Goal: Ask a question

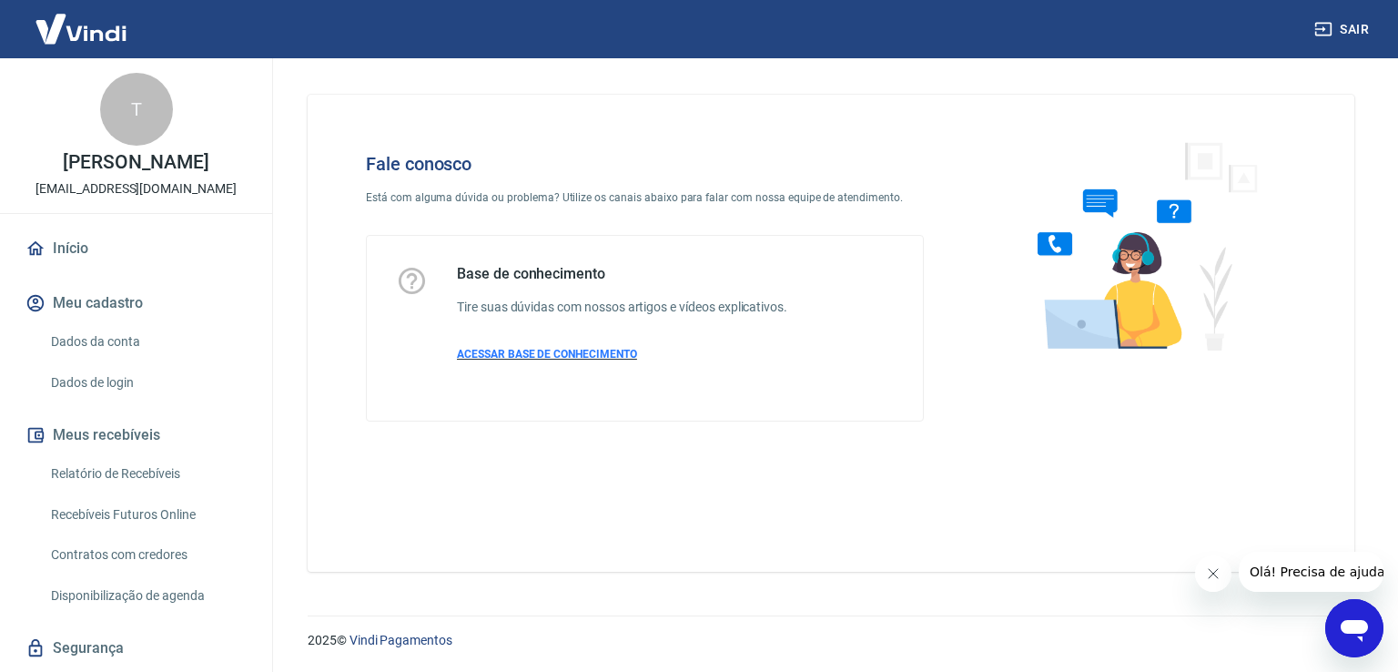
click at [517, 358] on span "ACESSAR BASE DE CONHECIMENTO" at bounding box center [547, 354] width 180 height 13
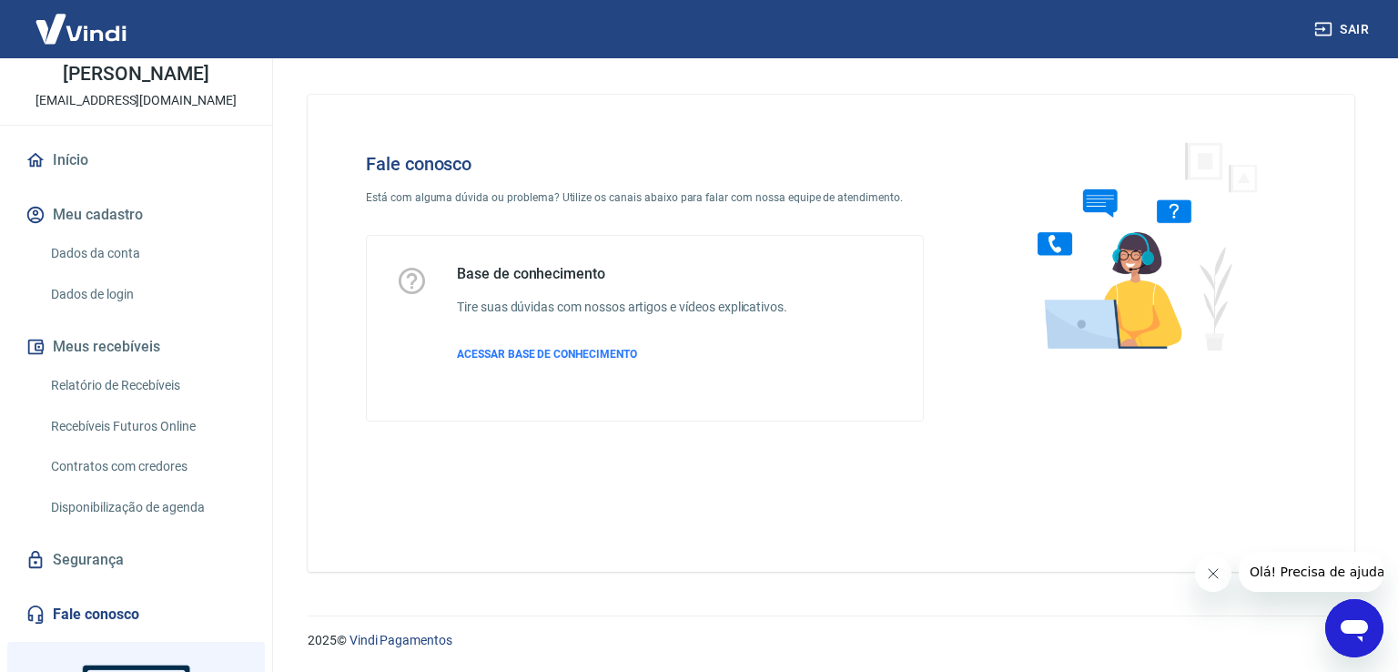
scroll to position [91, 0]
click at [1353, 634] on icon "Abrir janela de mensagens" at bounding box center [1354, 627] width 33 height 33
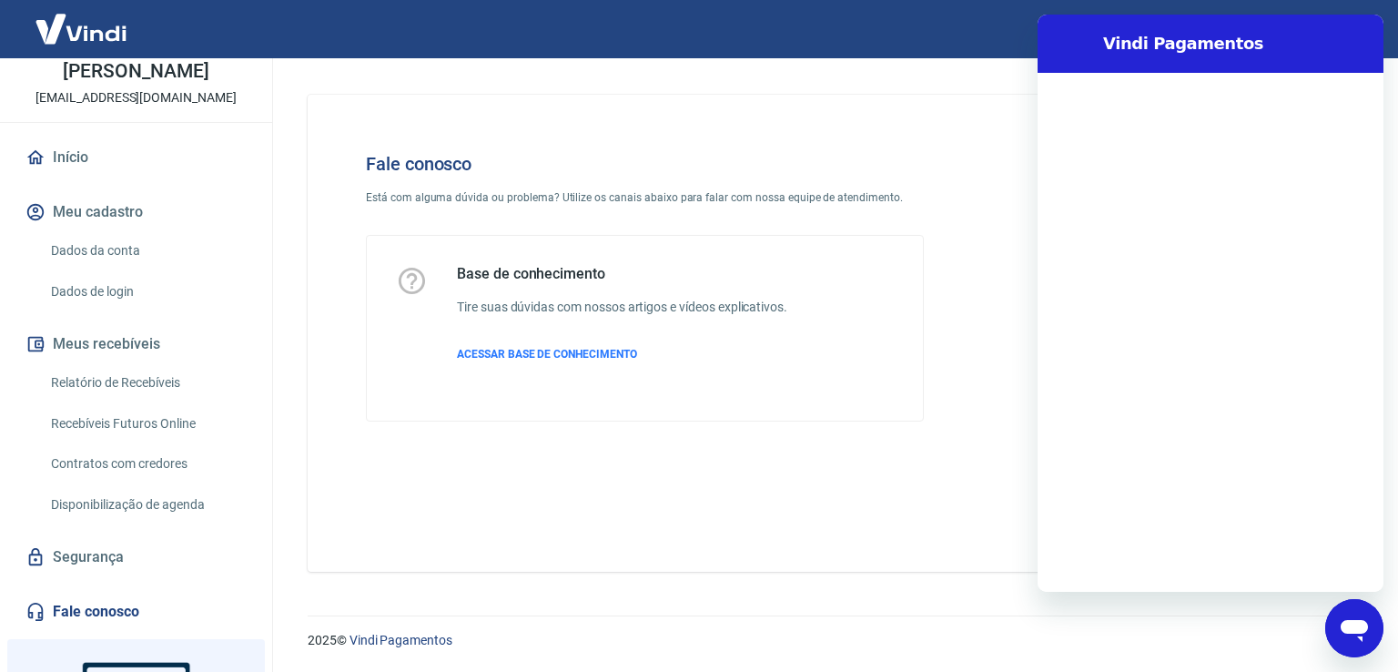
scroll to position [0, 0]
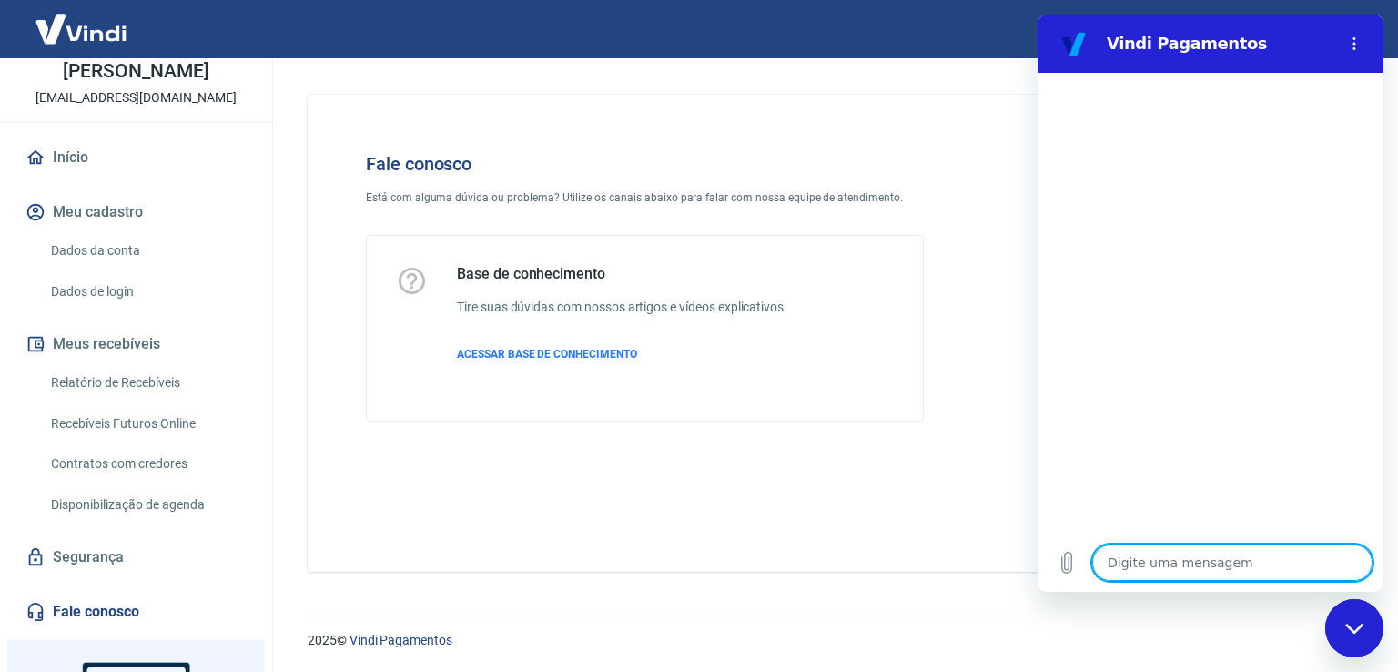
type textarea "o"
type textarea "x"
type textarea "ol"
type textarea "x"
type textarea "ola"
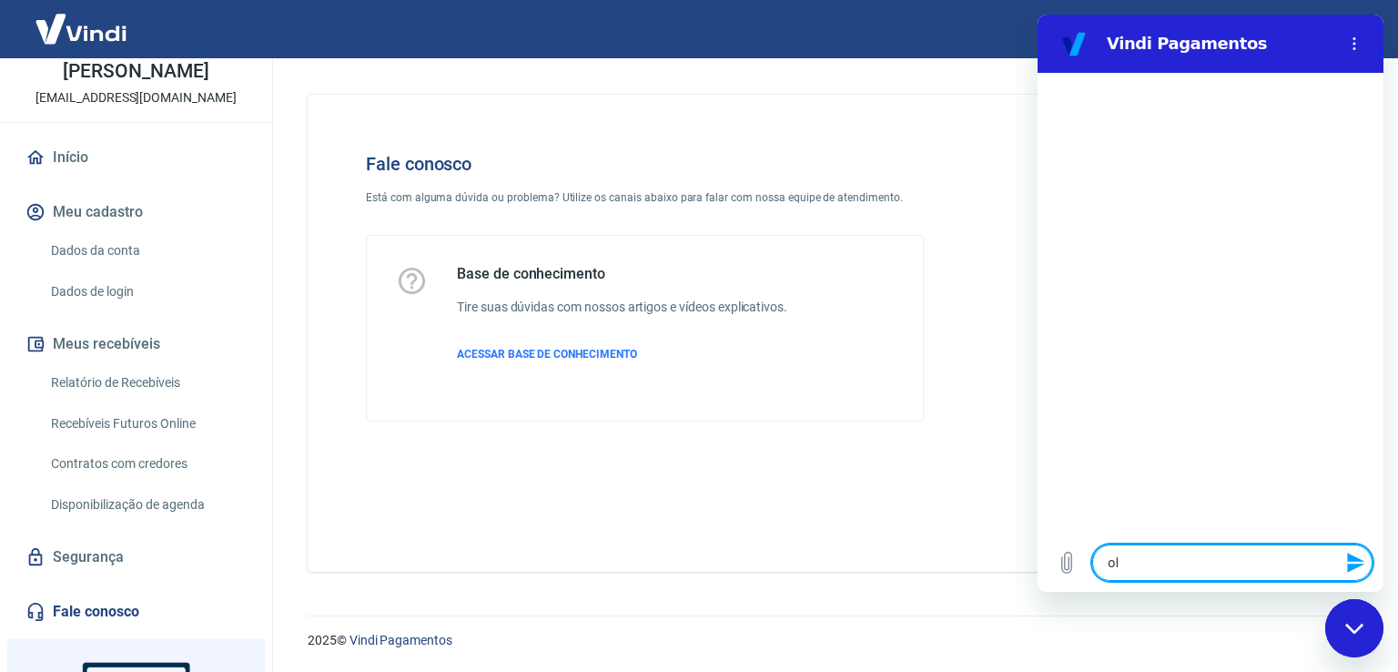
type textarea "x"
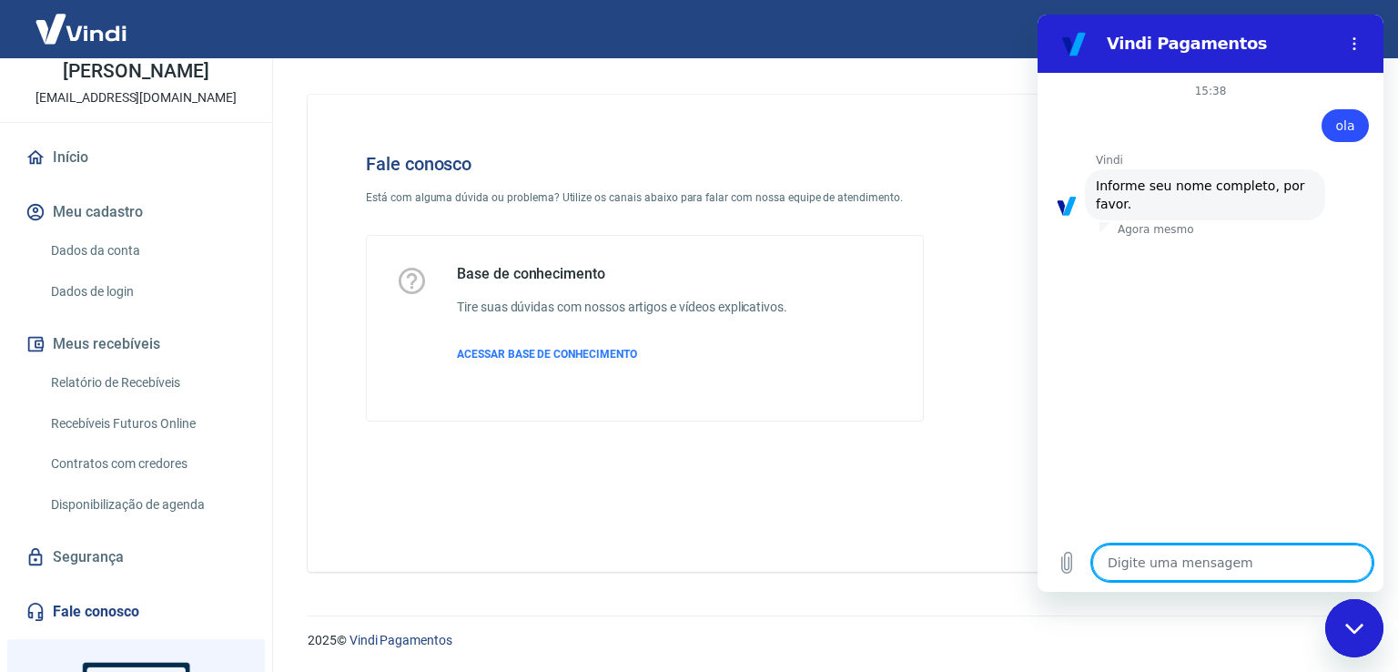
type textarea "T"
type textarea "x"
type textarea "TH"
type textarea "x"
type textarea "THI"
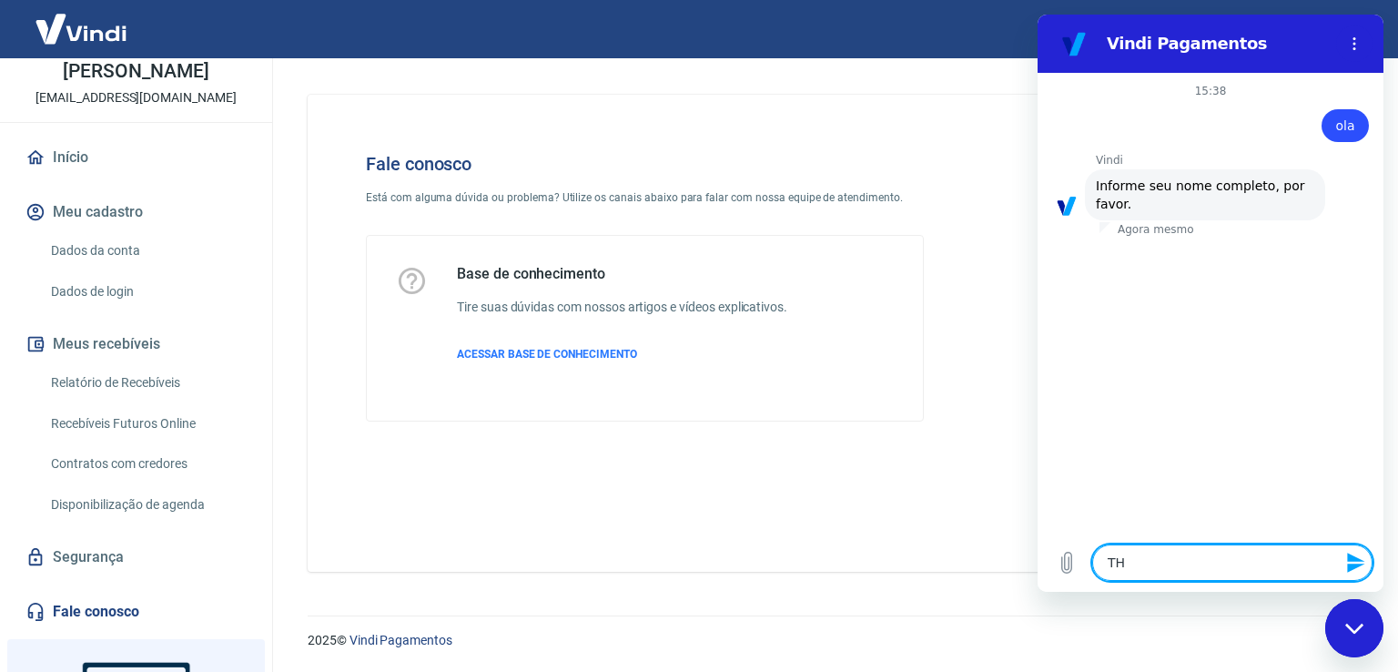
type textarea "x"
type textarea "THIA"
type textarea "x"
type textarea "THIAG"
type textarea "x"
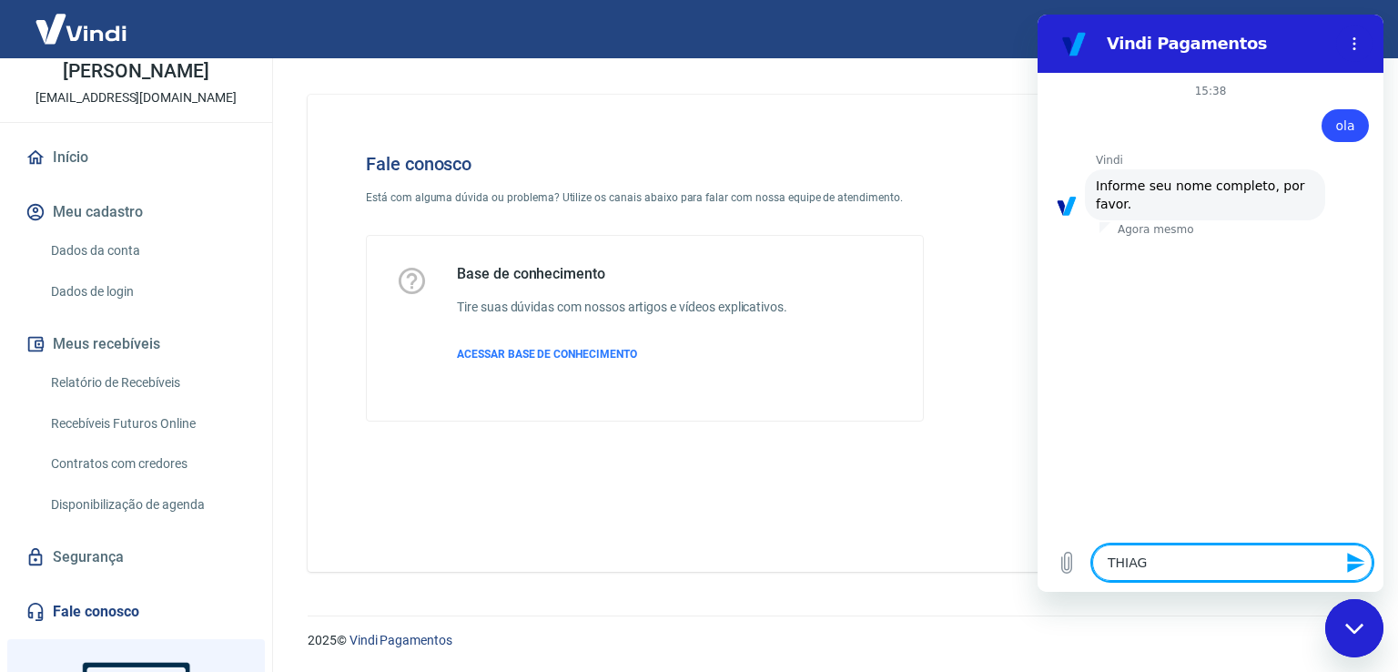
type textarea "THIAGO"
type textarea "x"
type textarea "THIAGO"
type textarea "x"
type textarea "THIAGO"
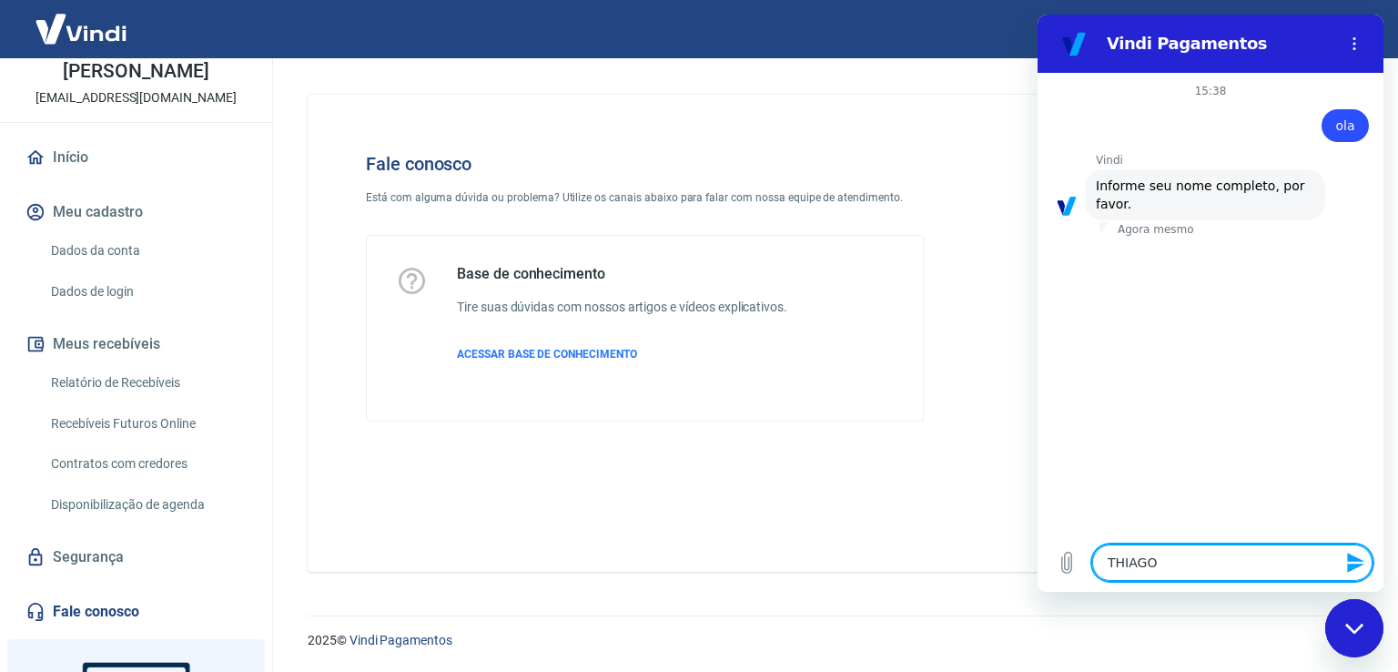
type textarea "x"
type textarea "THIAG"
type textarea "x"
type textarea "THIA"
type textarea "x"
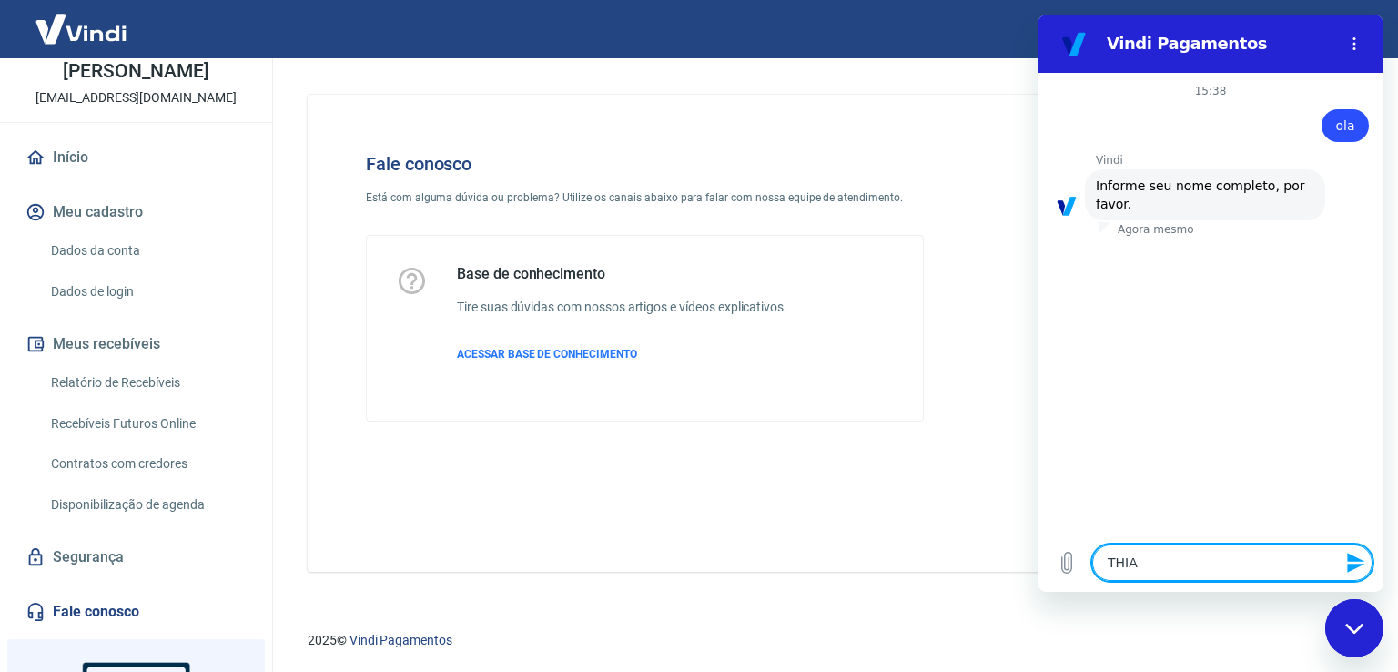
type textarea "THI"
type textarea "x"
type textarea "TH"
type textarea "x"
type textarea "T"
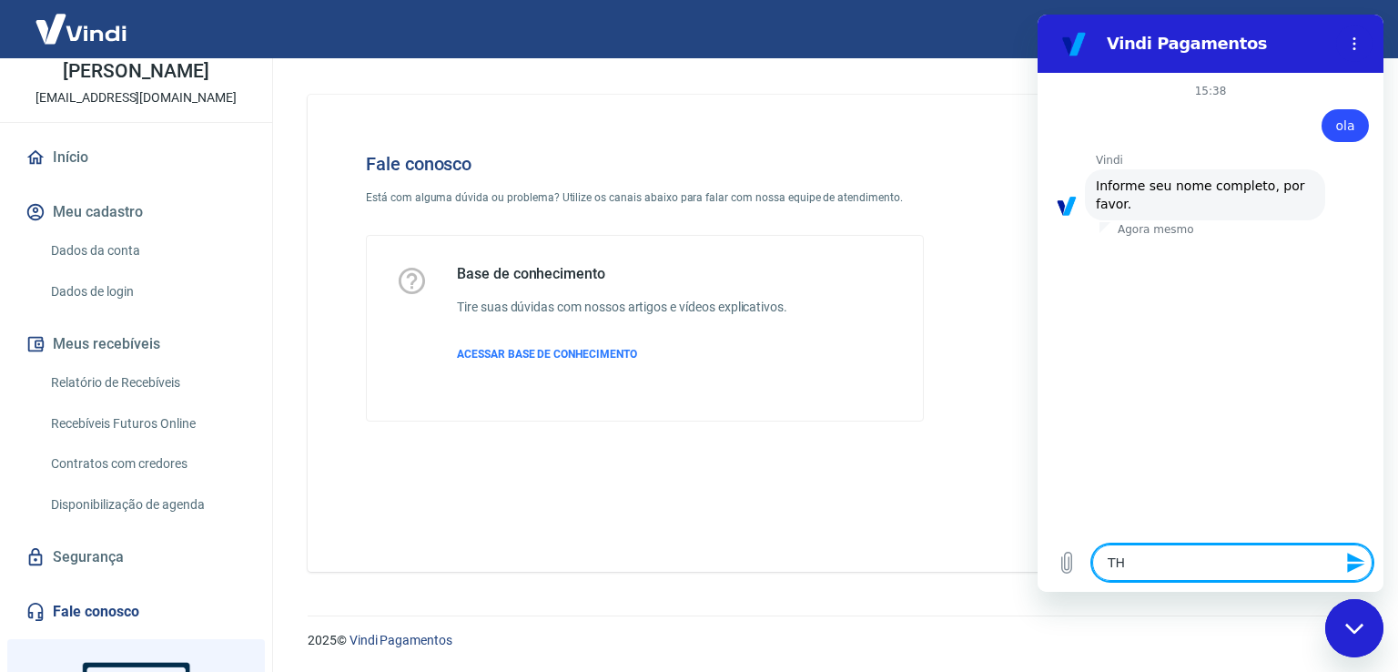
type textarea "x"
type textarea "T"
type textarea "x"
type textarea "Th"
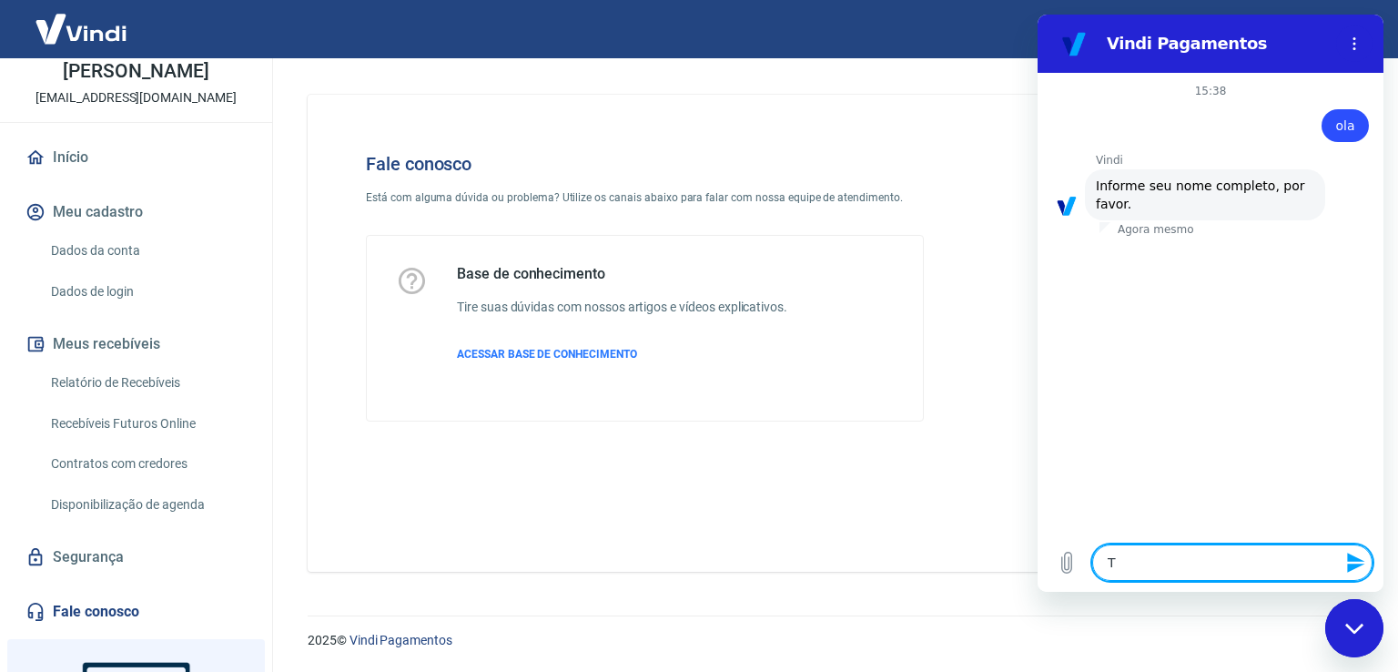
type textarea "x"
type textarea "Thi"
type textarea "x"
type textarea "Thia"
type textarea "x"
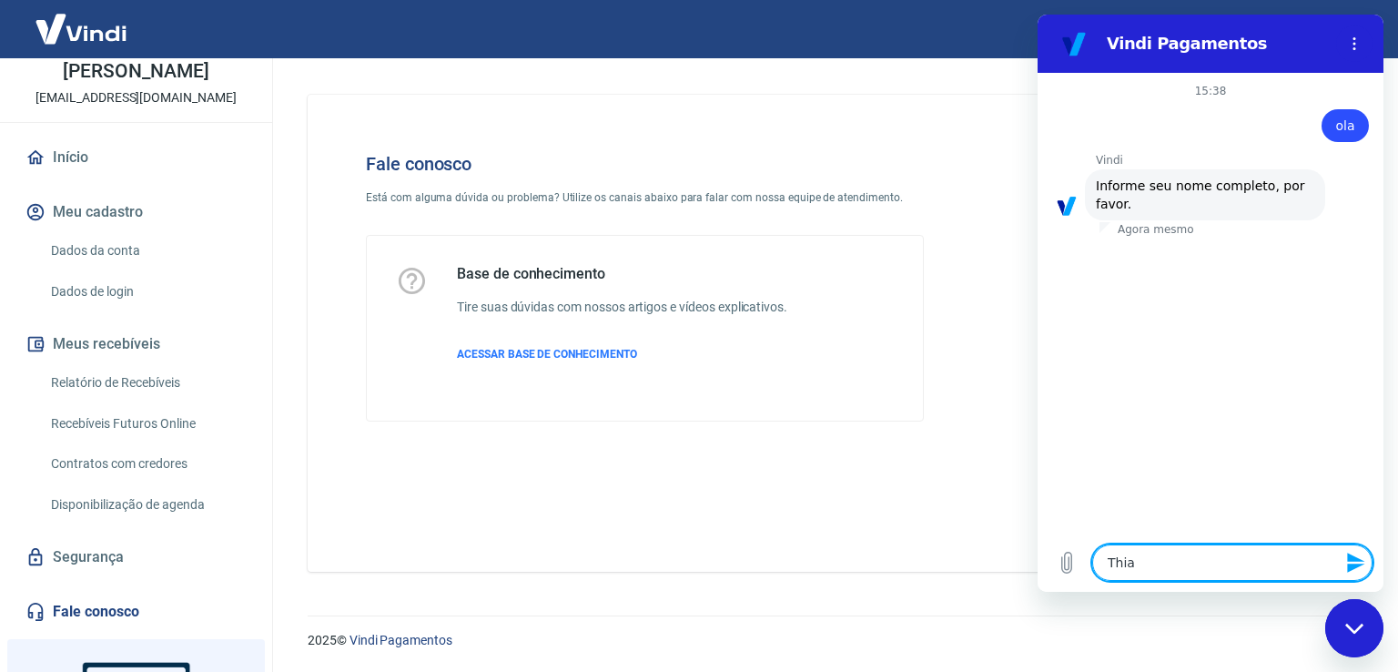
type textarea "Thiag"
type textarea "x"
type textarea "Thiago"
type textarea "x"
type textarea "Thiago"
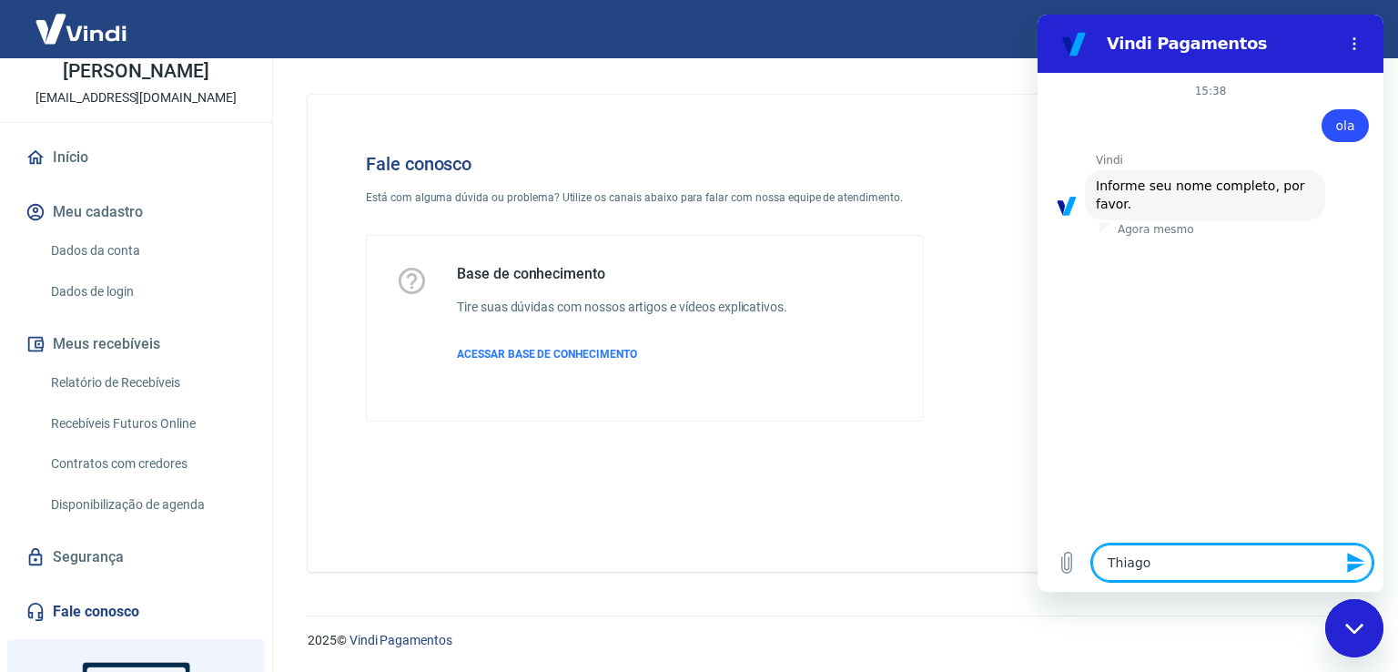
type textarea "x"
type textarea "Thiago D"
type textarea "x"
type textarea "Thiago Da"
type textarea "x"
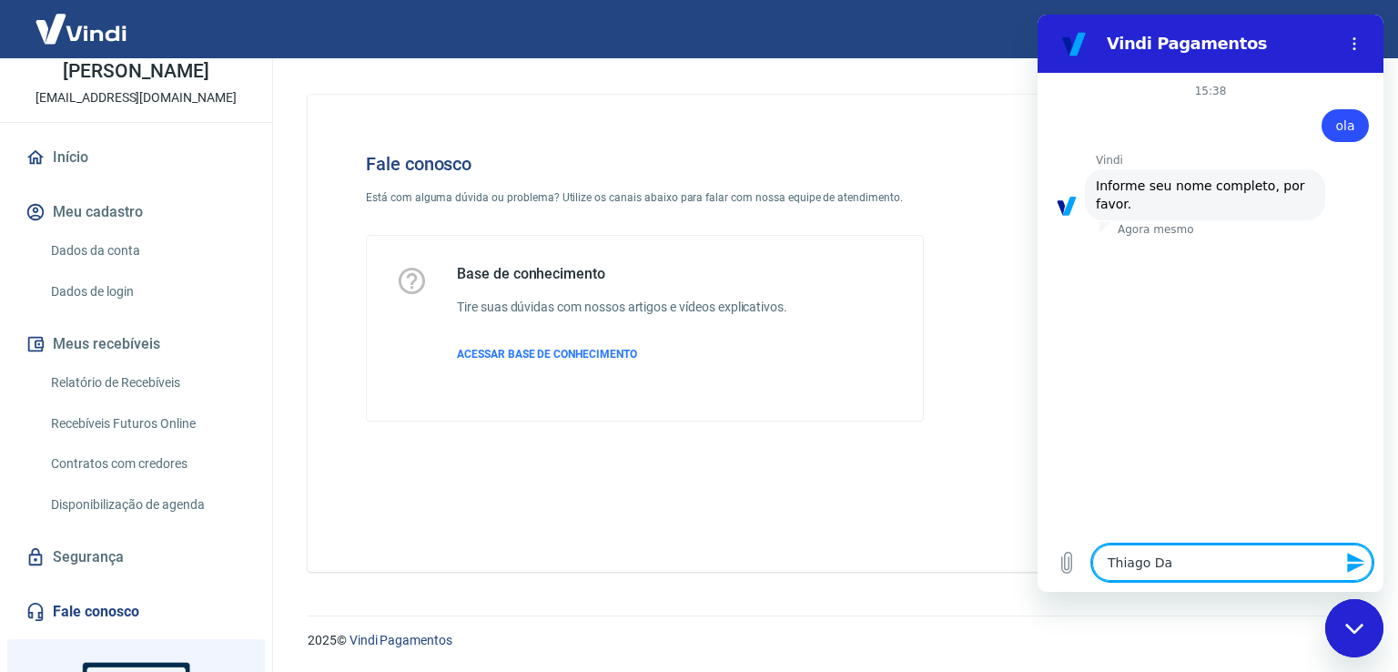
type textarea "[PERSON_NAME]"
type textarea "x"
type textarea "Thiago Dant"
type textarea "x"
type textarea "Thiago Danta"
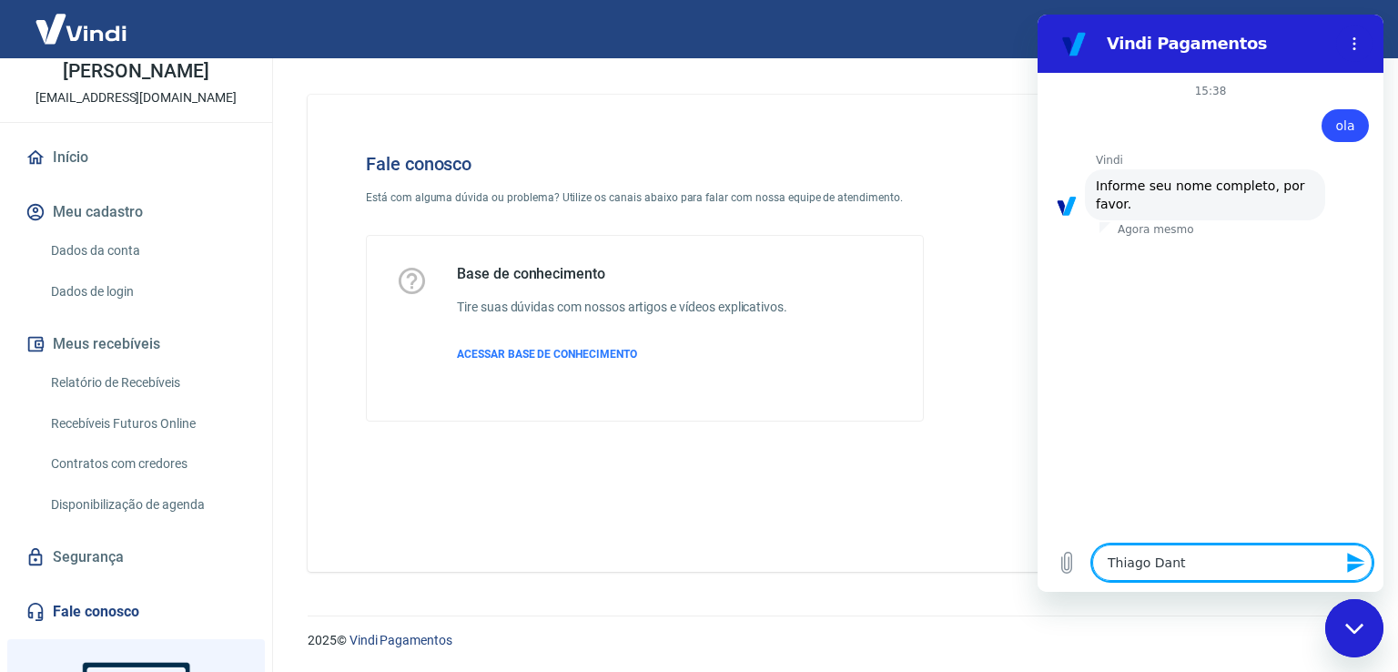
type textarea "x"
type textarea "[PERSON_NAME]"
type textarea "x"
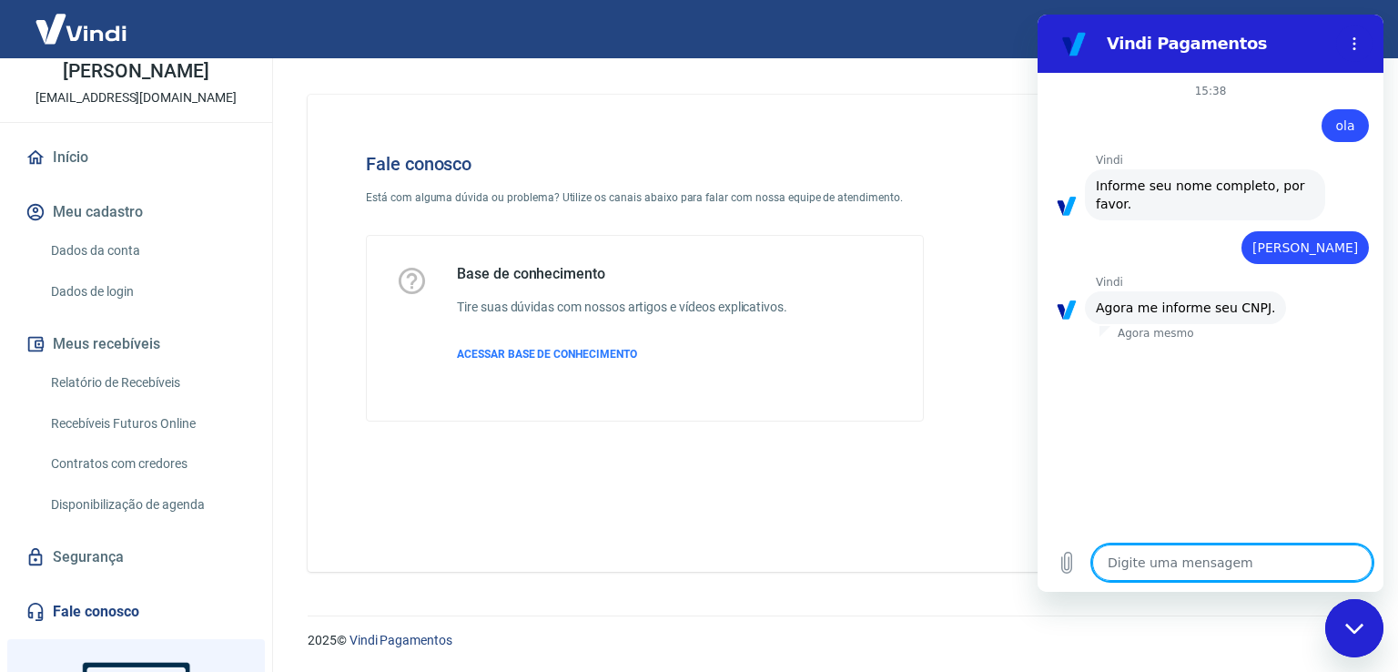
type textarea "3"
type textarea "x"
type textarea "37"
type textarea "x"
type textarea "372"
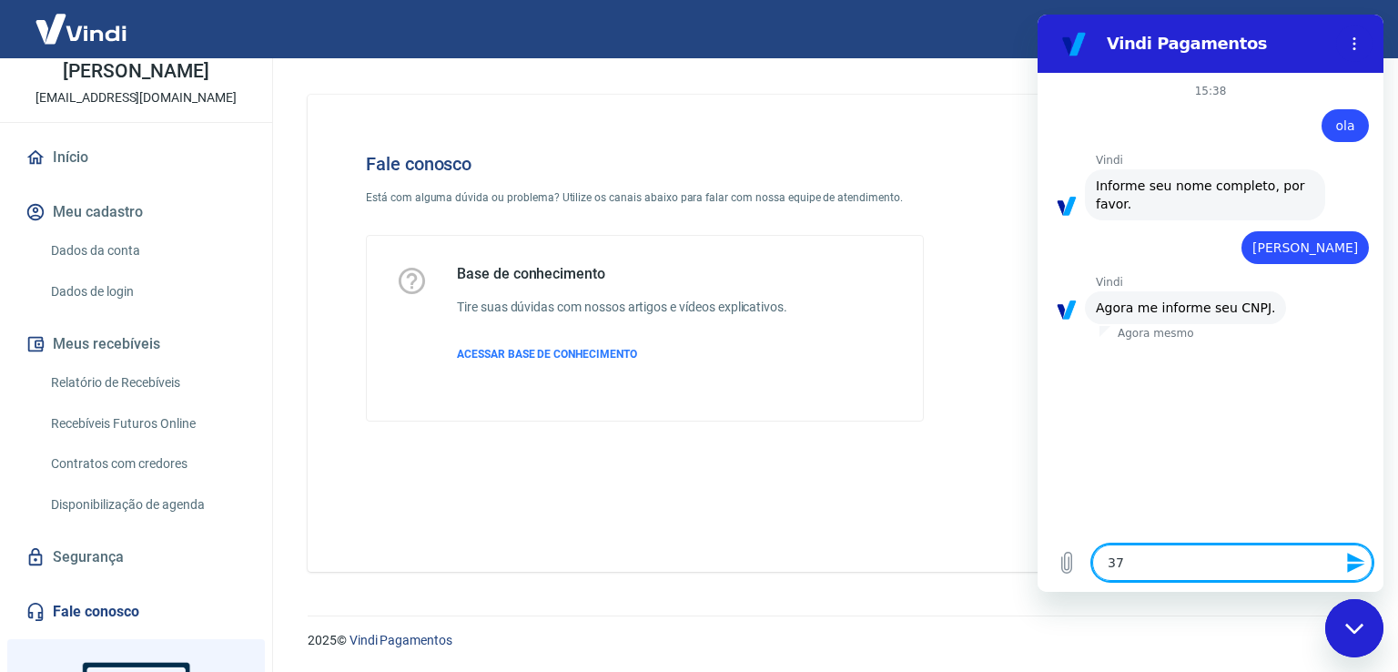
type textarea "x"
type textarea "3722"
type textarea "x"
type textarea "37227"
type textarea "x"
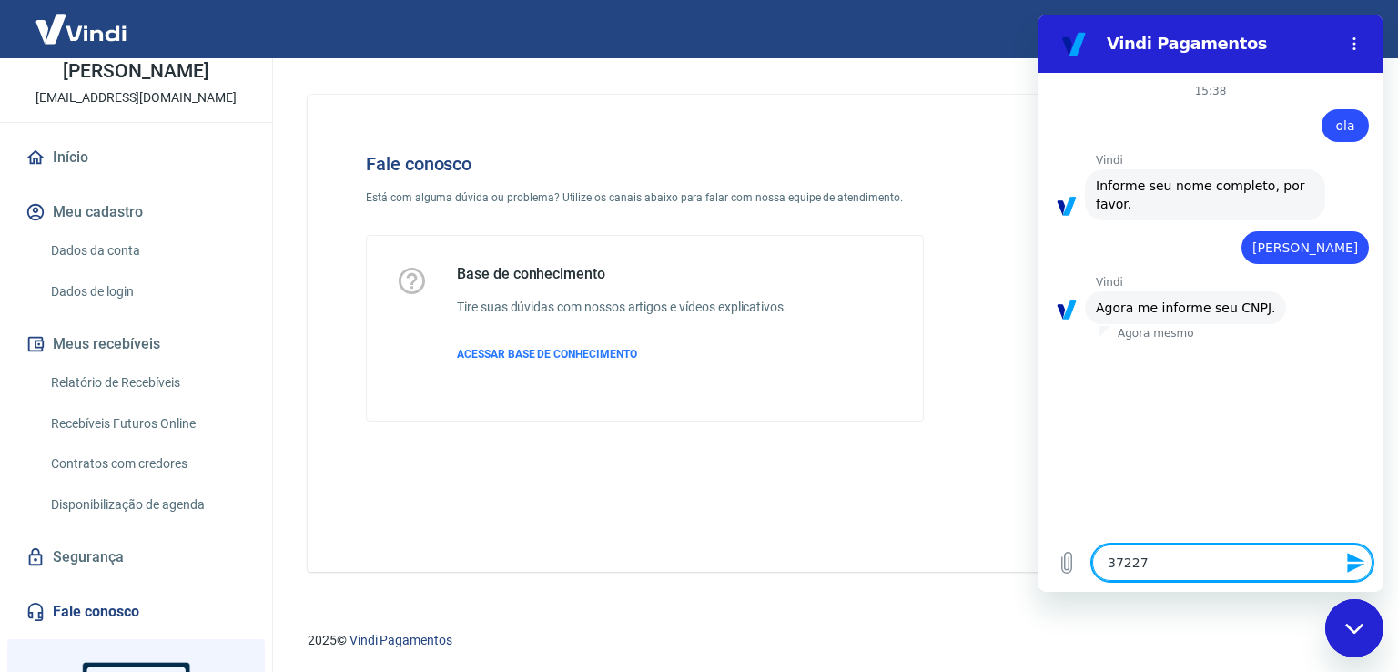
type textarea "372270"
type textarea "x"
type textarea "3722703"
type textarea "x"
type textarea "37227033"
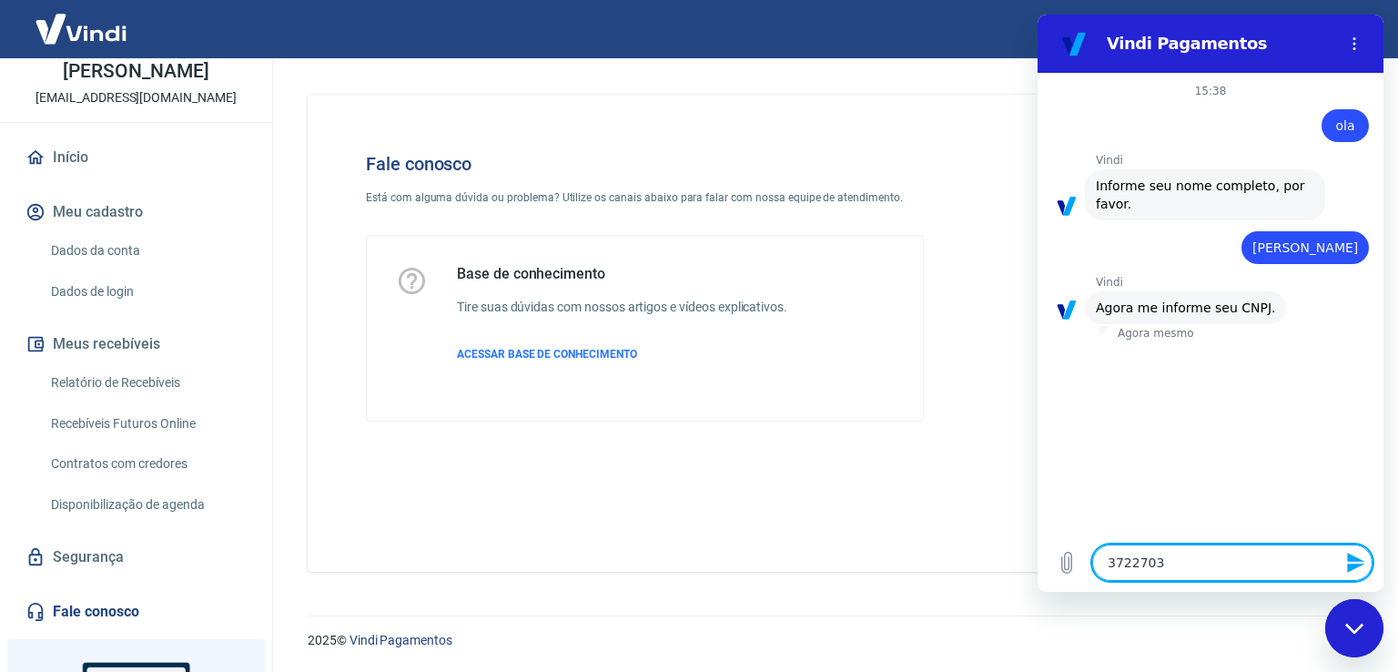
type textarea "x"
type textarea "372270330"
type textarea "x"
type textarea "3722703300"
type textarea "x"
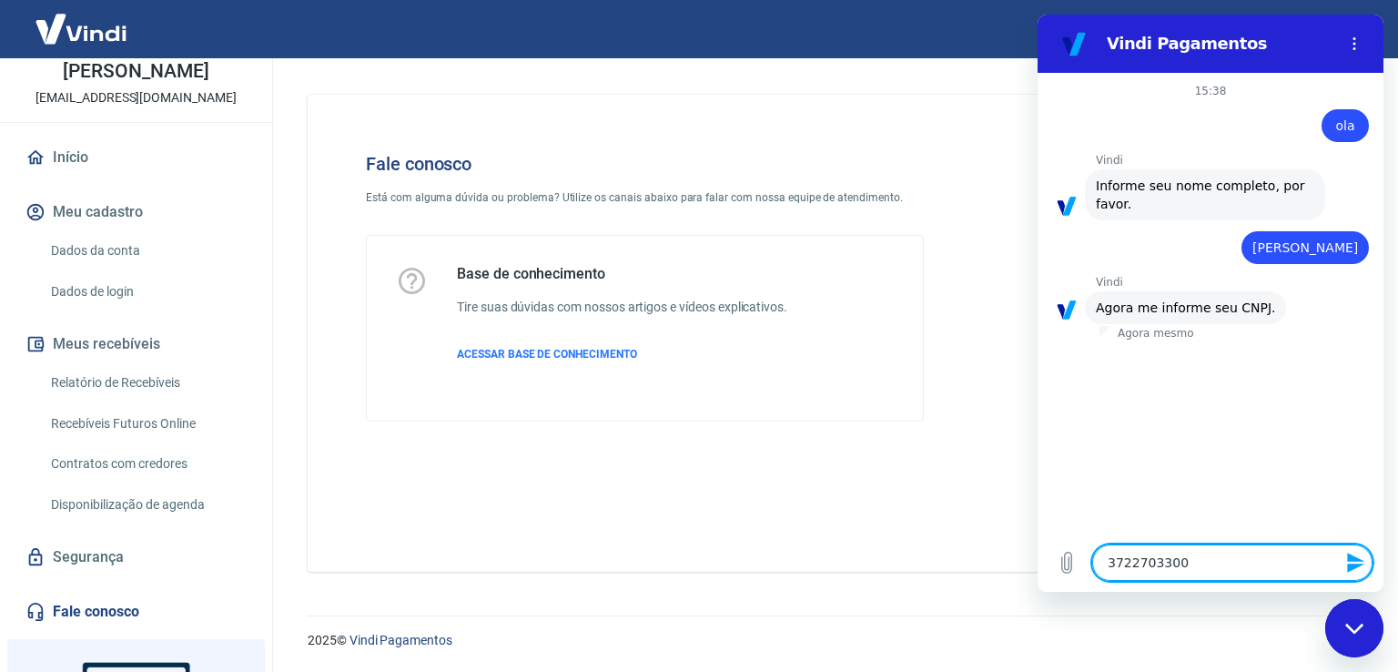
type textarea "37227033000"
type textarea "x"
type textarea "372270330001"
type textarea "x"
type textarea "3722703300018"
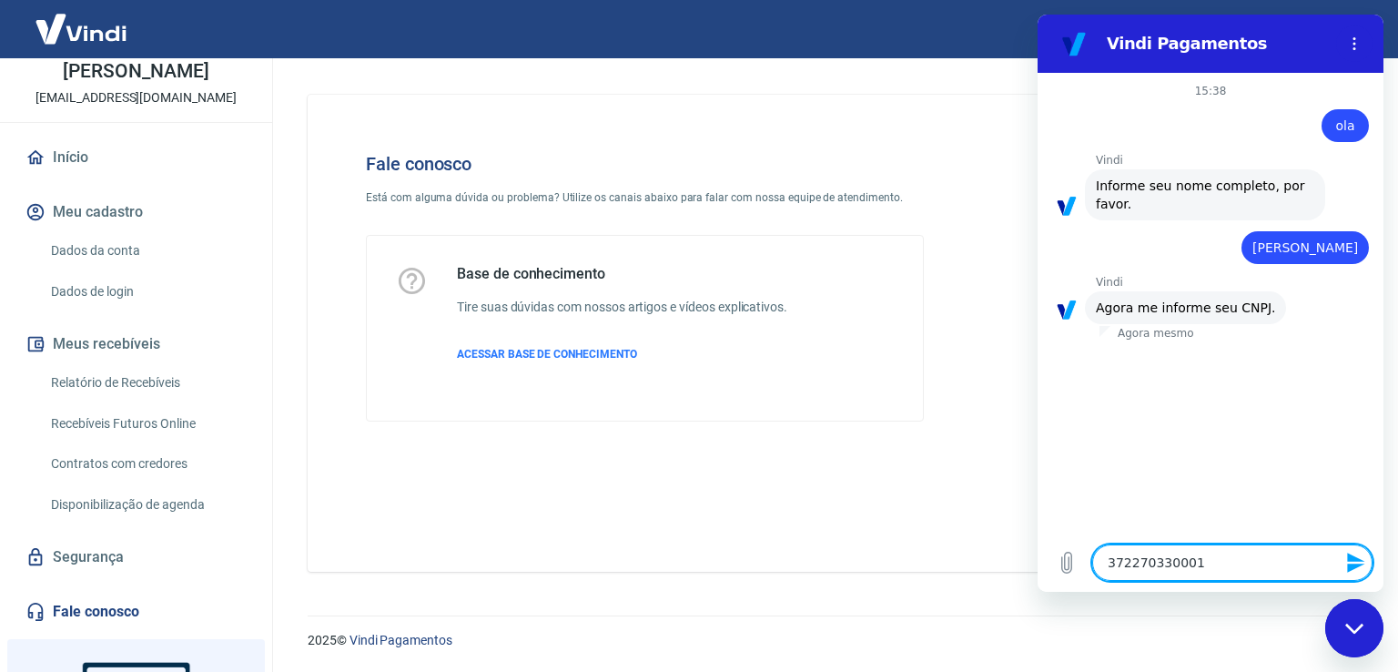
type textarea "x"
type textarea "37227033000189"
type textarea "x"
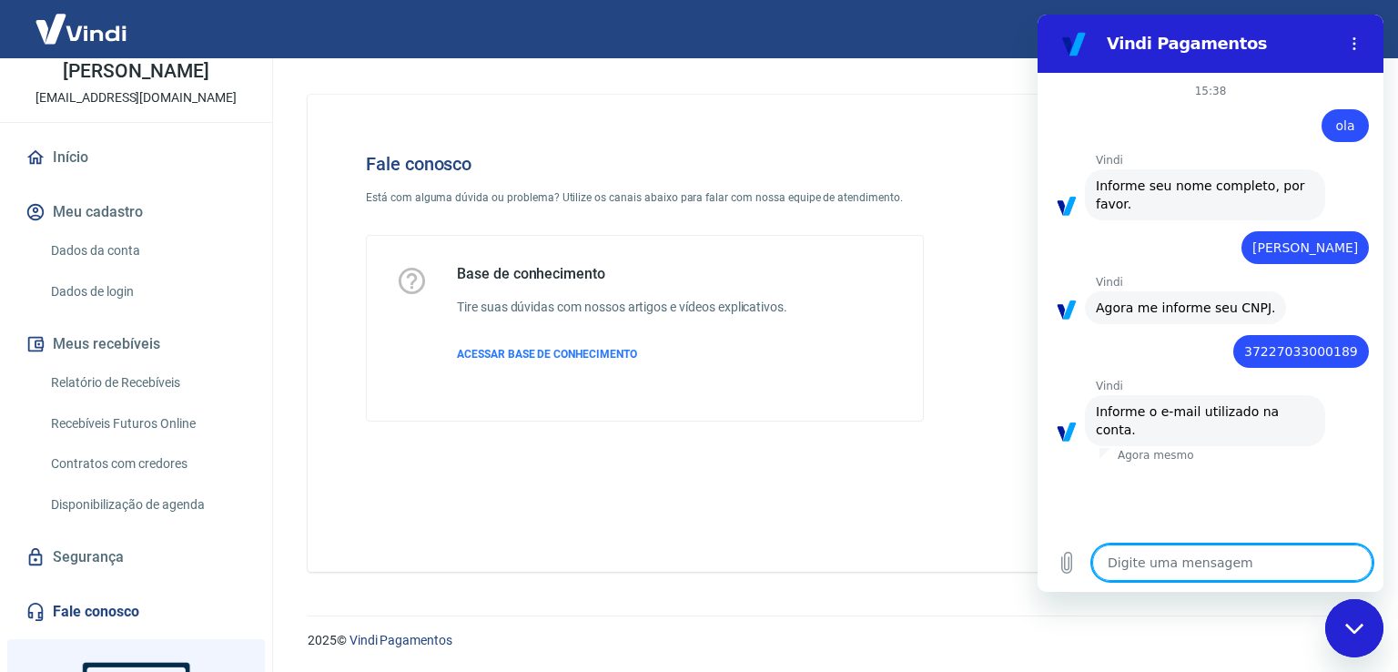
paste textarea "[EMAIL_ADDRESS][DOMAIN_NAME]"
type textarea "[EMAIL_ADDRESS][DOMAIN_NAME]"
type textarea "x"
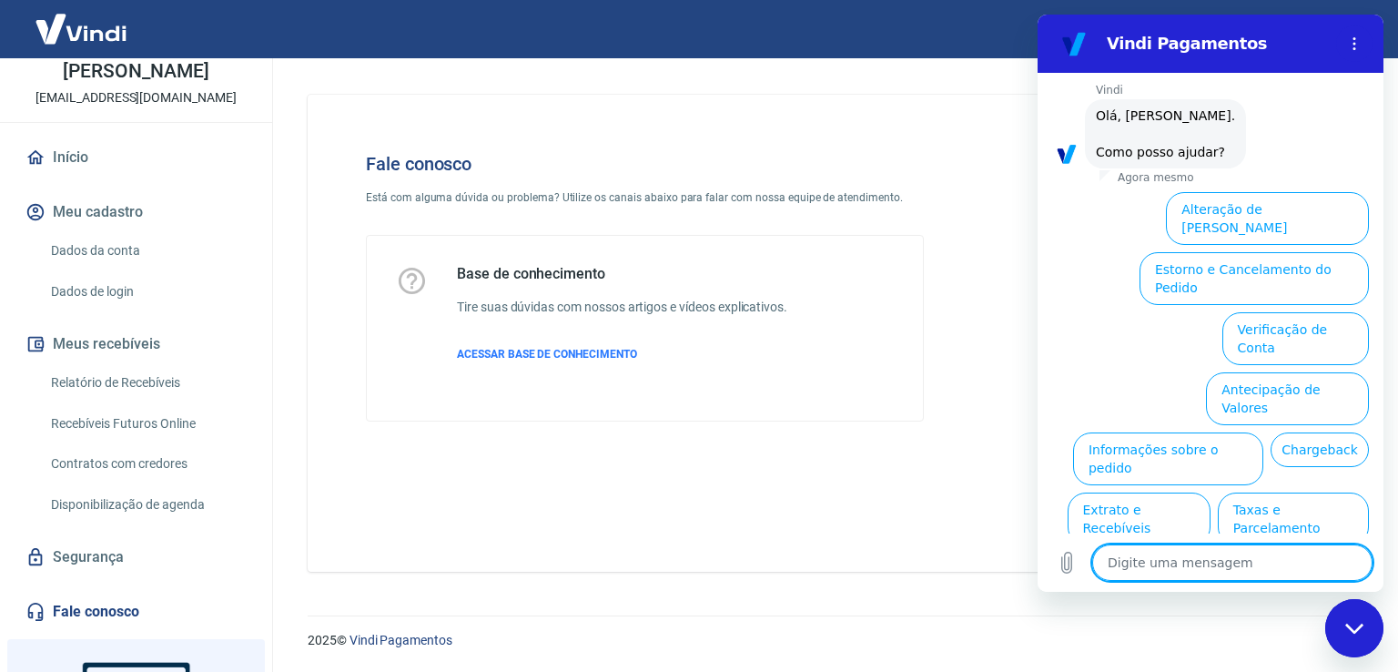
scroll to position [429, 0]
click at [1237, 490] on button "Taxas e Parcelamento" at bounding box center [1292, 516] width 151 height 53
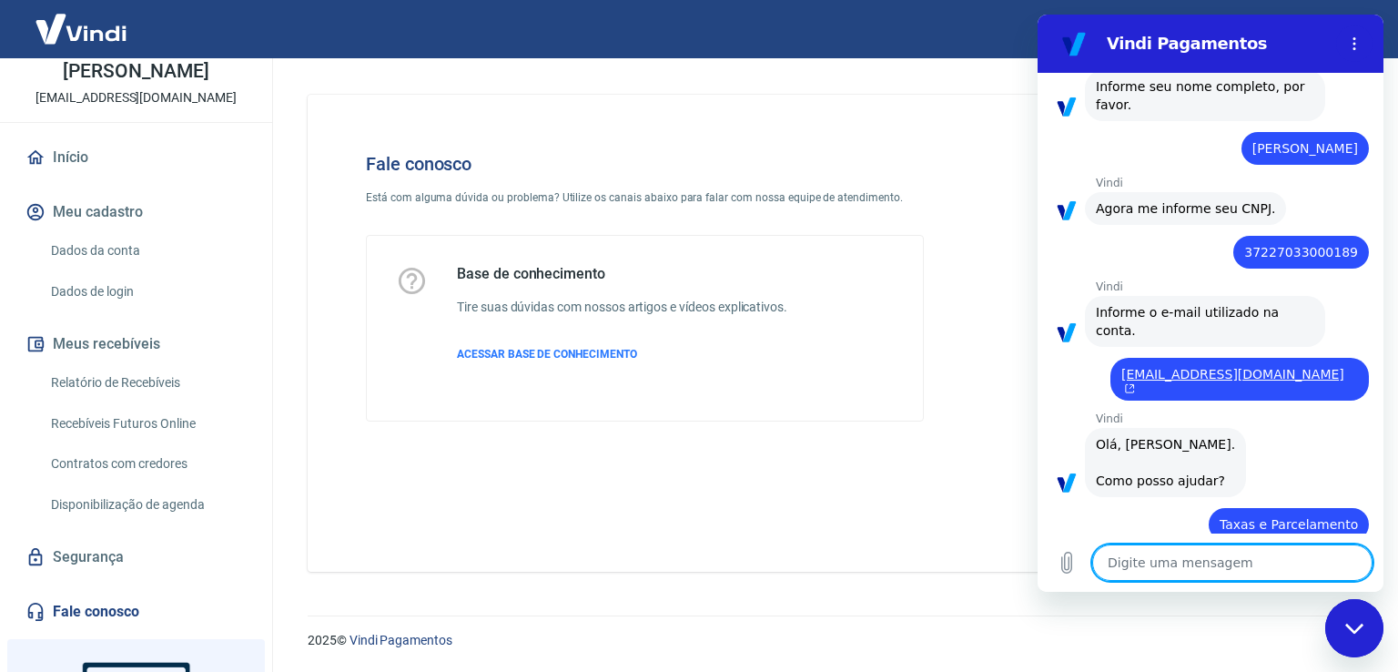
type textarea "x"
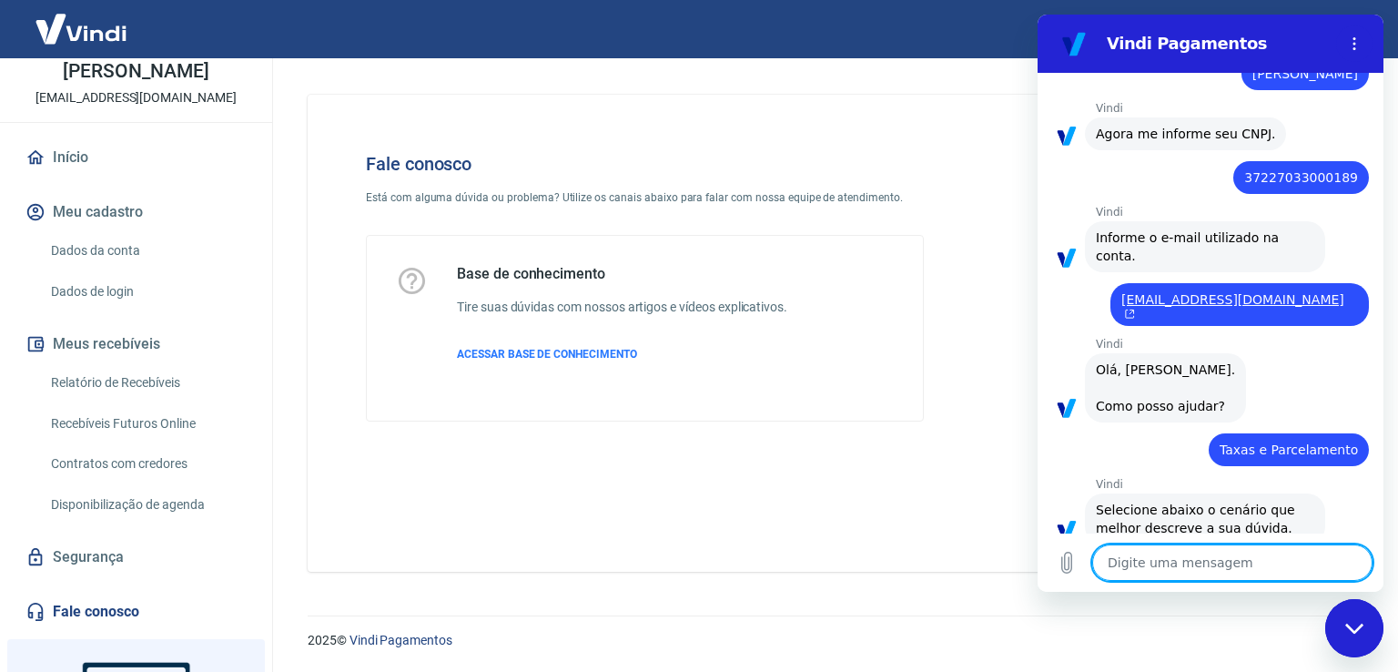
scroll to position [421, 0]
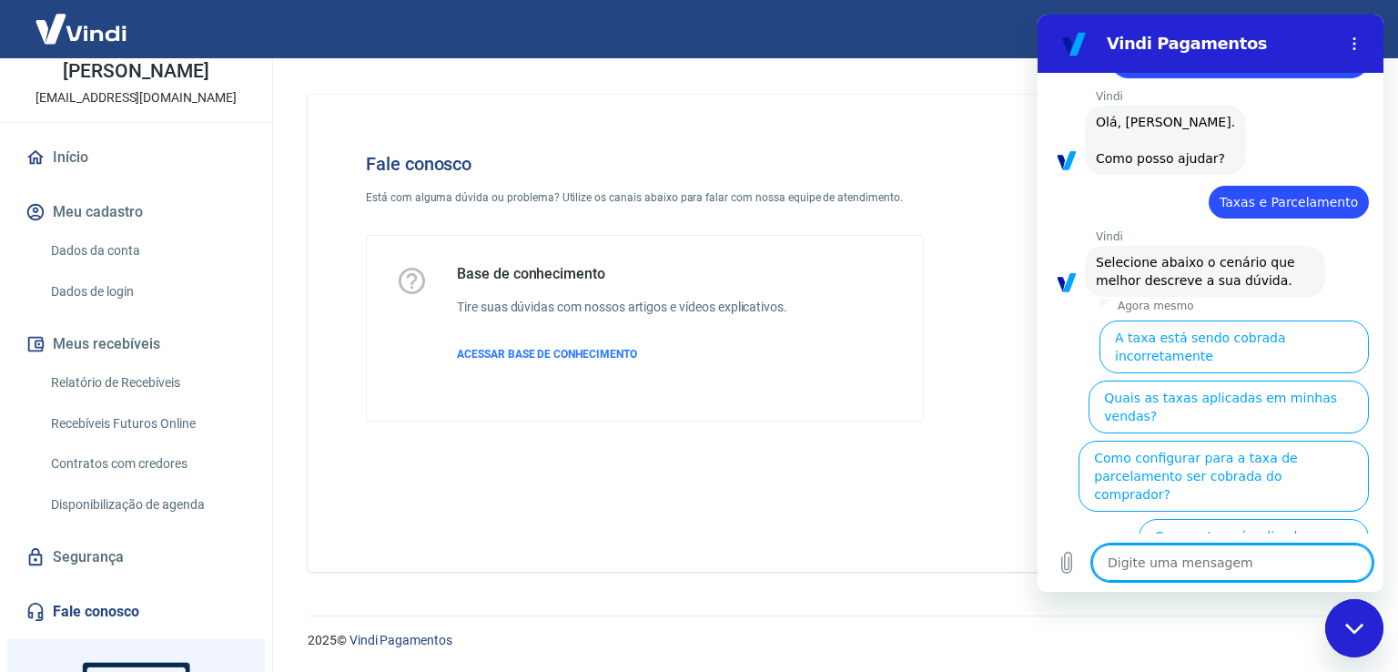
type textarea "N"
type textarea "x"
type textarea "No"
type textarea "x"
type textarea "Not"
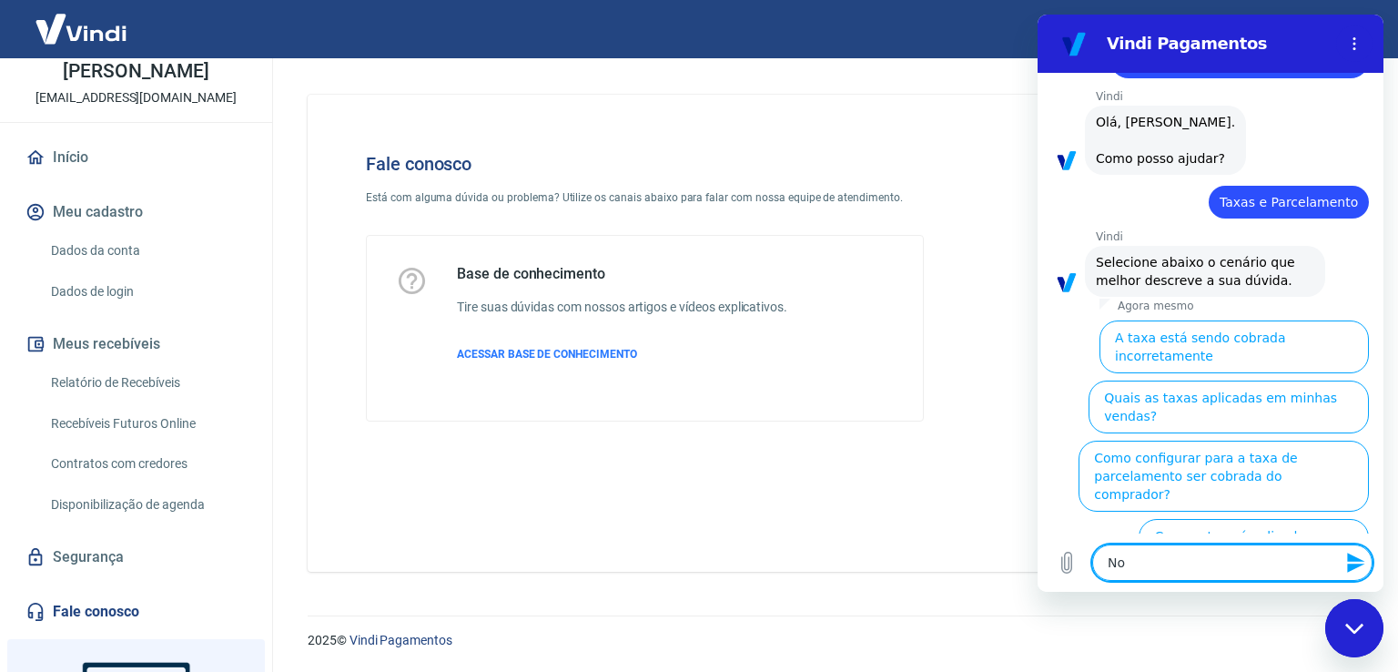
type textarea "x"
type textarea "Nota"
type textarea "x"
type textarea "Nota"
type textarea "x"
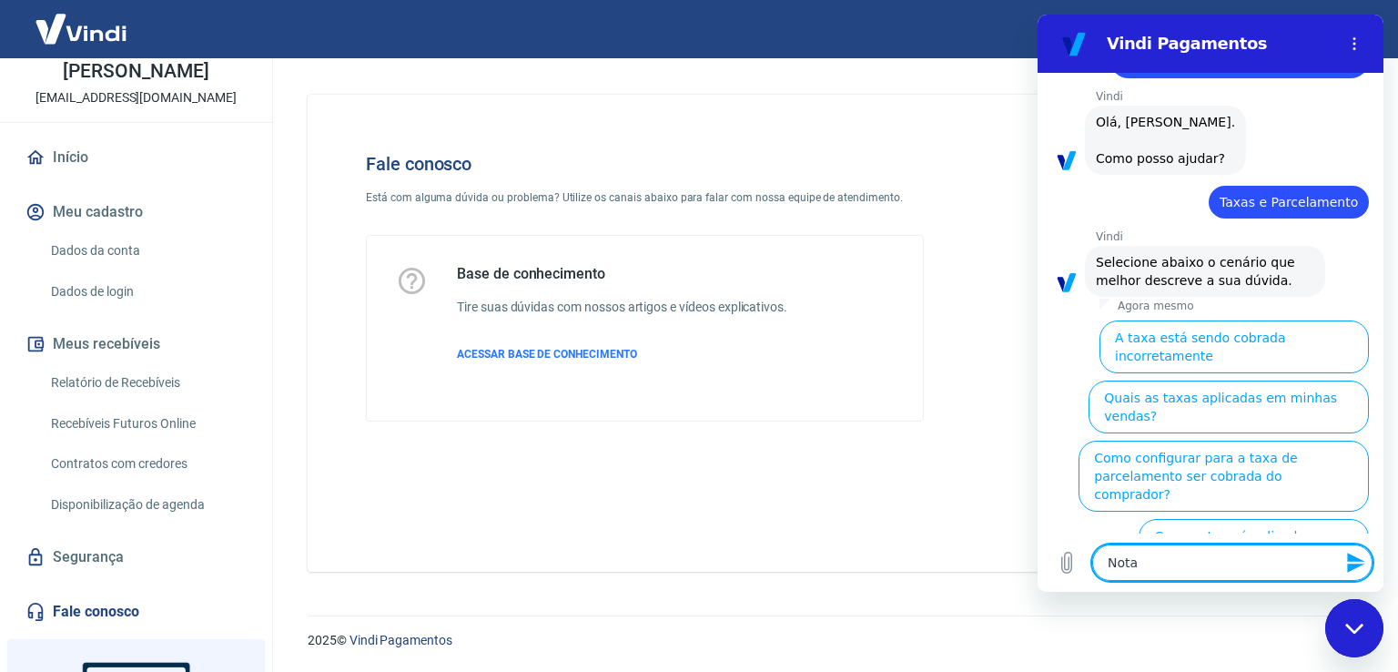
type textarea "Nota f"
type textarea "x"
type textarea "Nota fi"
type textarea "x"
type textarea "Nota fis"
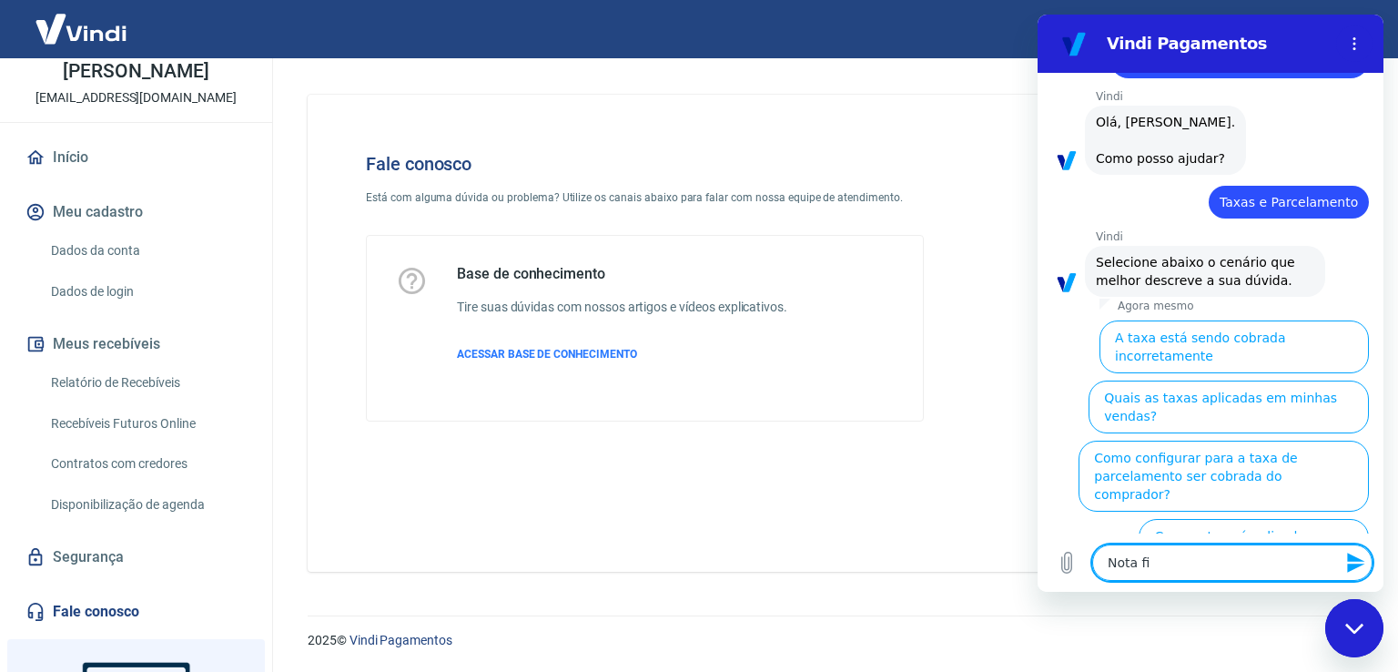
type textarea "x"
type textarea "Nota fisc"
type textarea "x"
type textarea "Nota fisca"
type textarea "x"
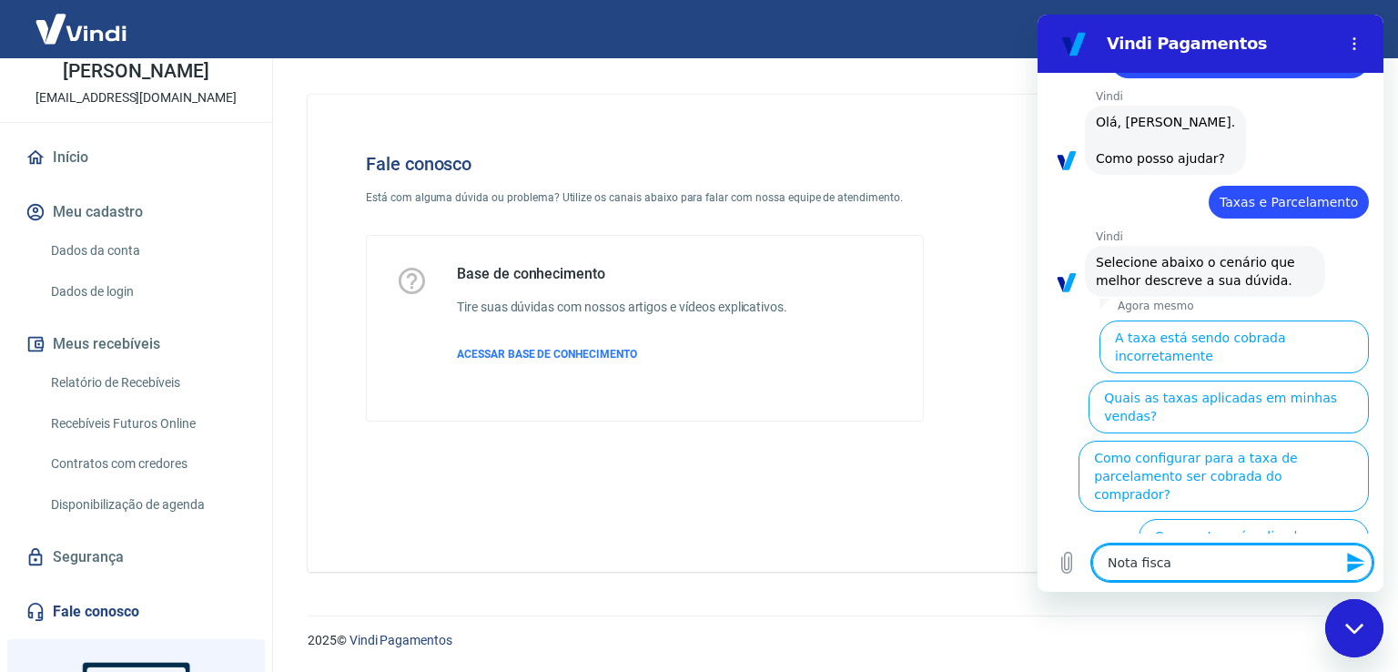
type textarea "Nota fiscal"
type textarea "x"
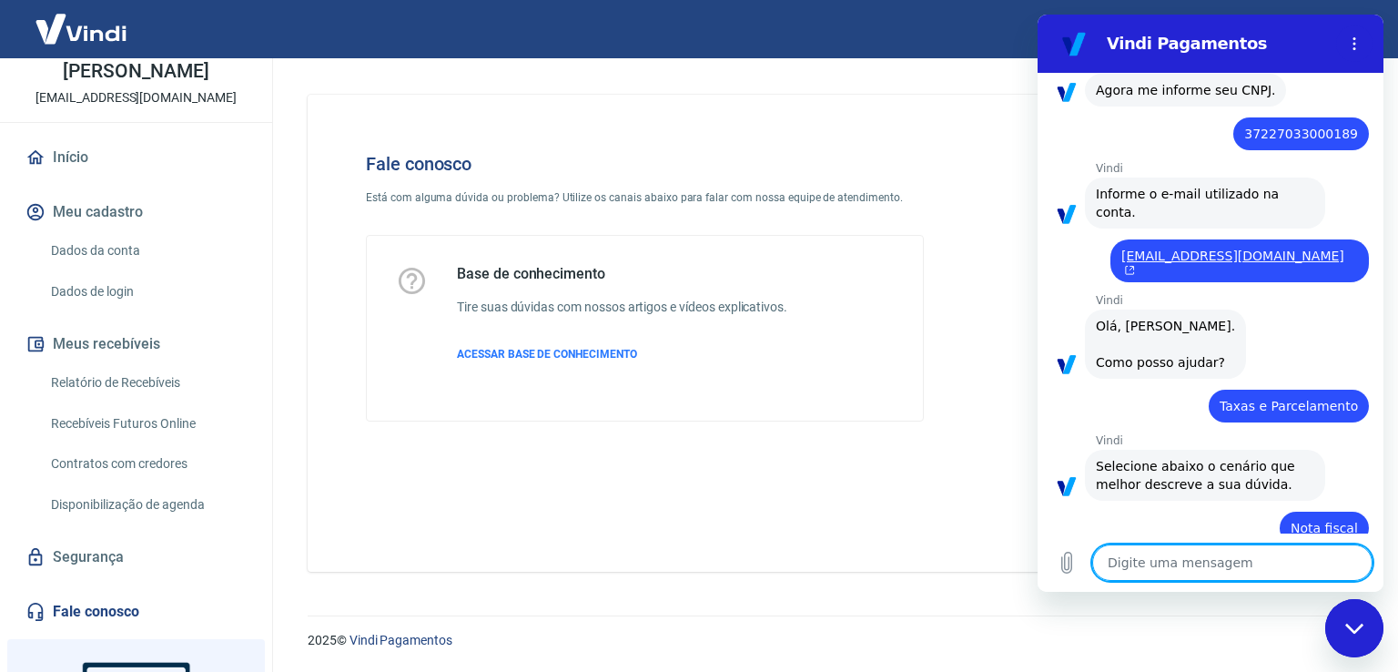
scroll to position [221, 0]
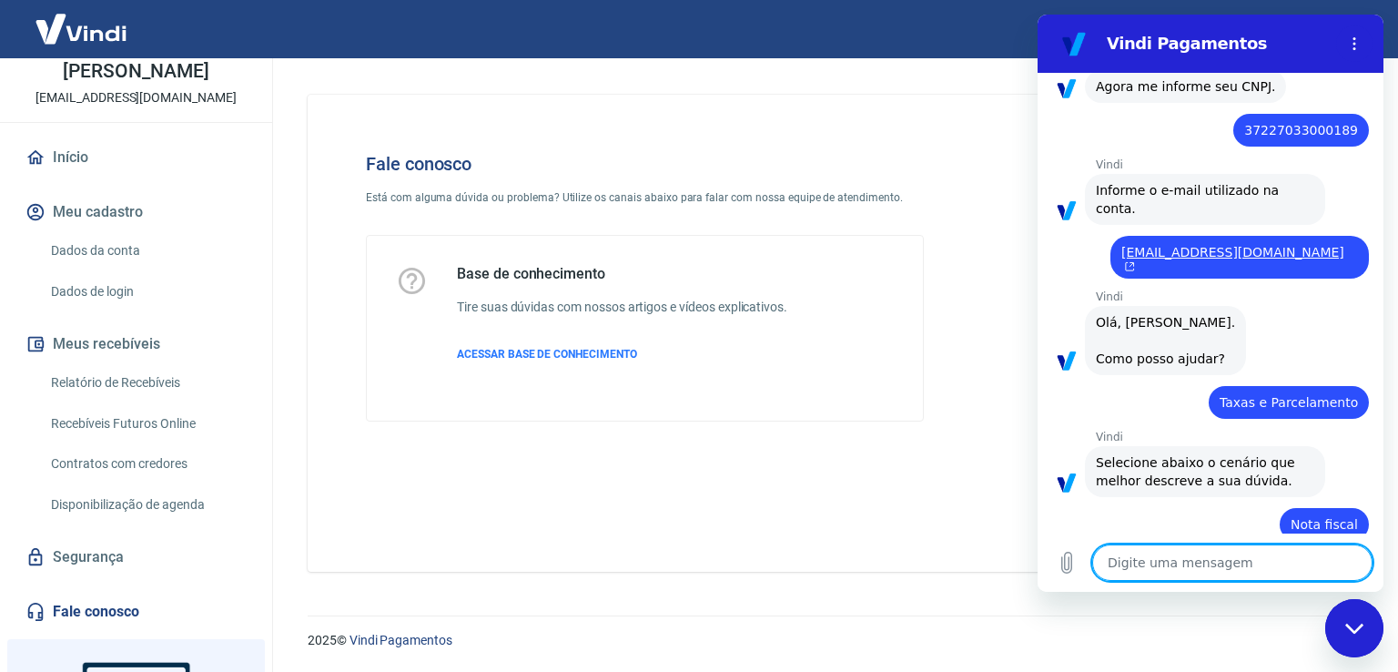
type textarea "x"
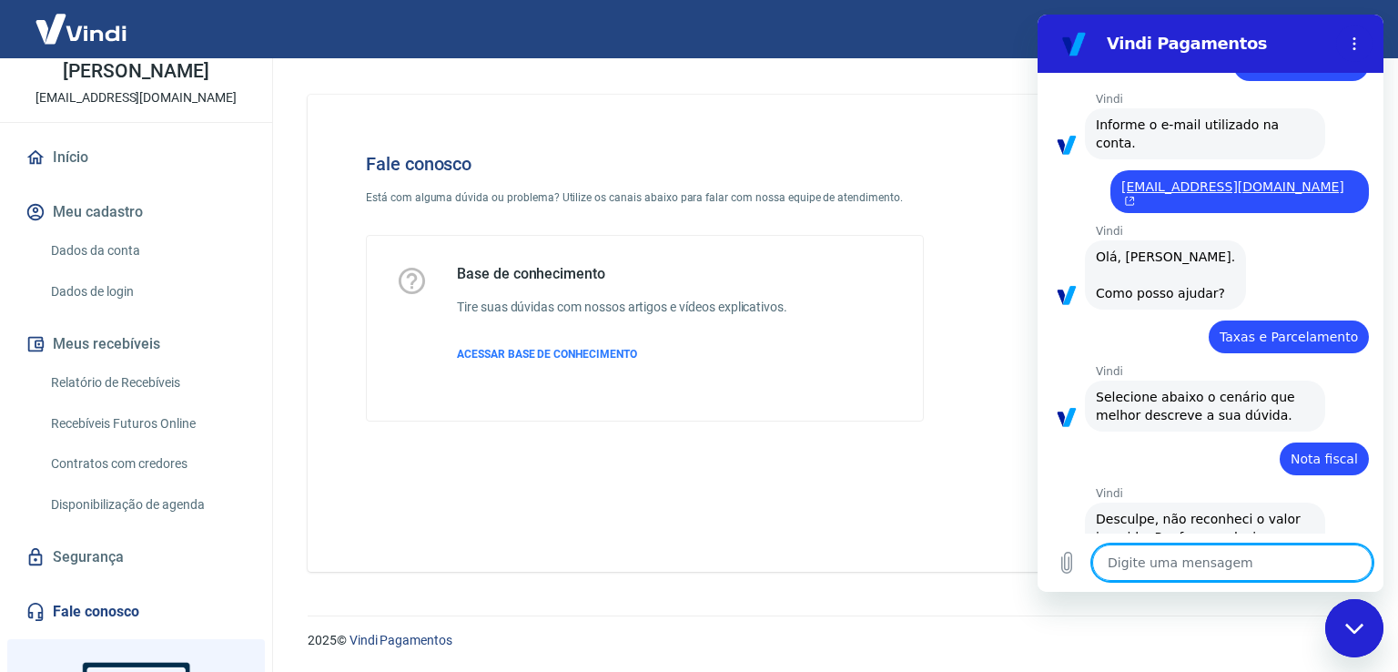
scroll to position [318, 0]
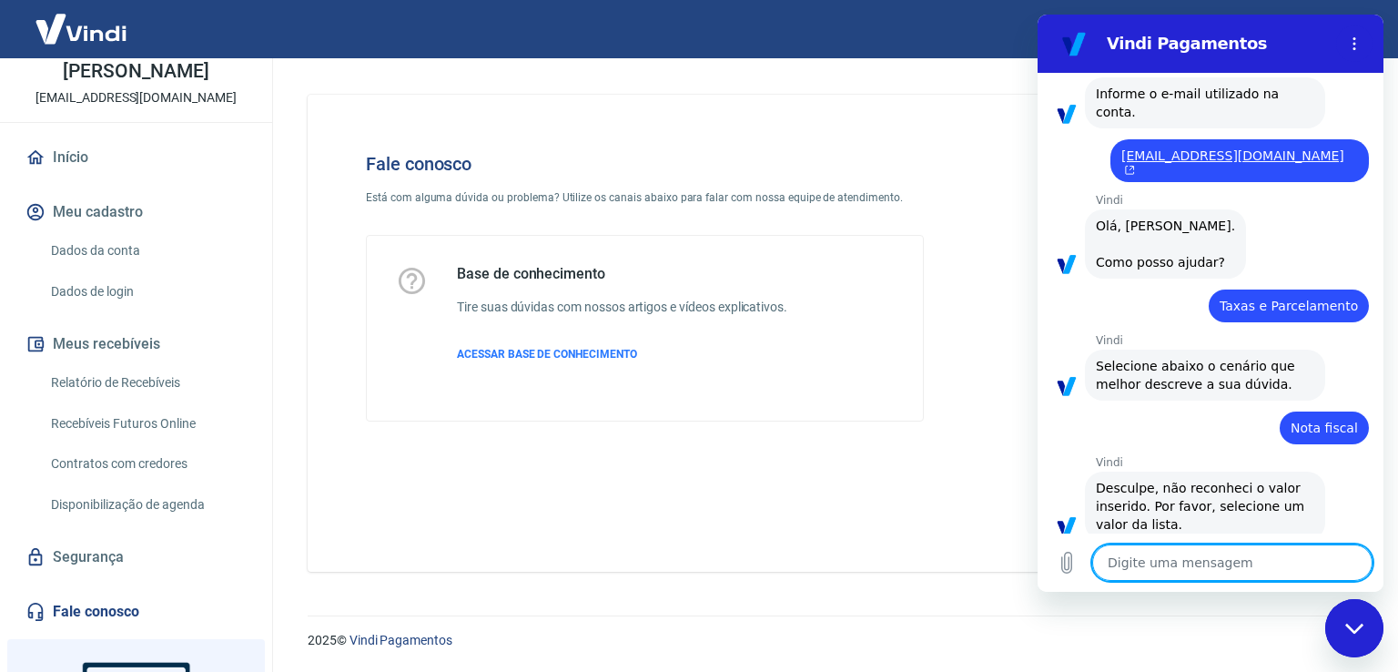
click at [1211, 556] on textarea at bounding box center [1232, 562] width 280 height 36
type textarea "T"
type textarea "x"
type textarea "Ta"
type textarea "x"
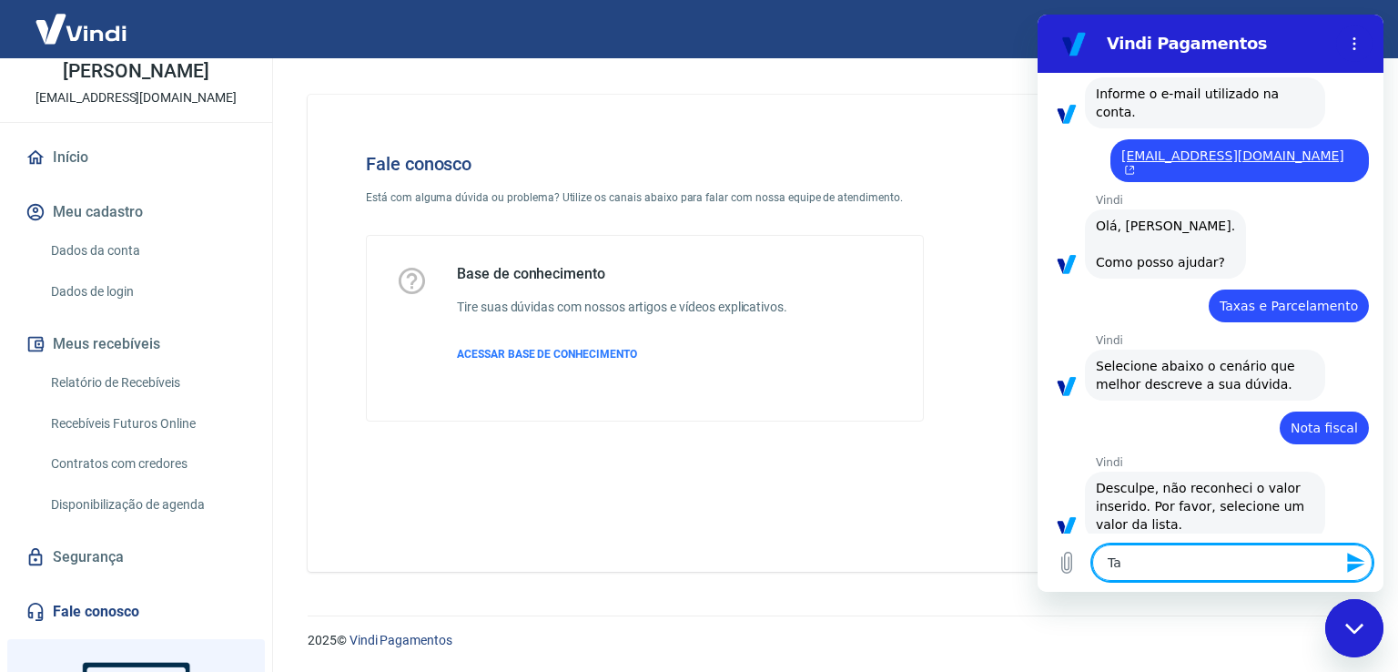
type textarea "Tax"
type textarea "x"
type textarea "Taxa"
type textarea "x"
type textarea "Taxas"
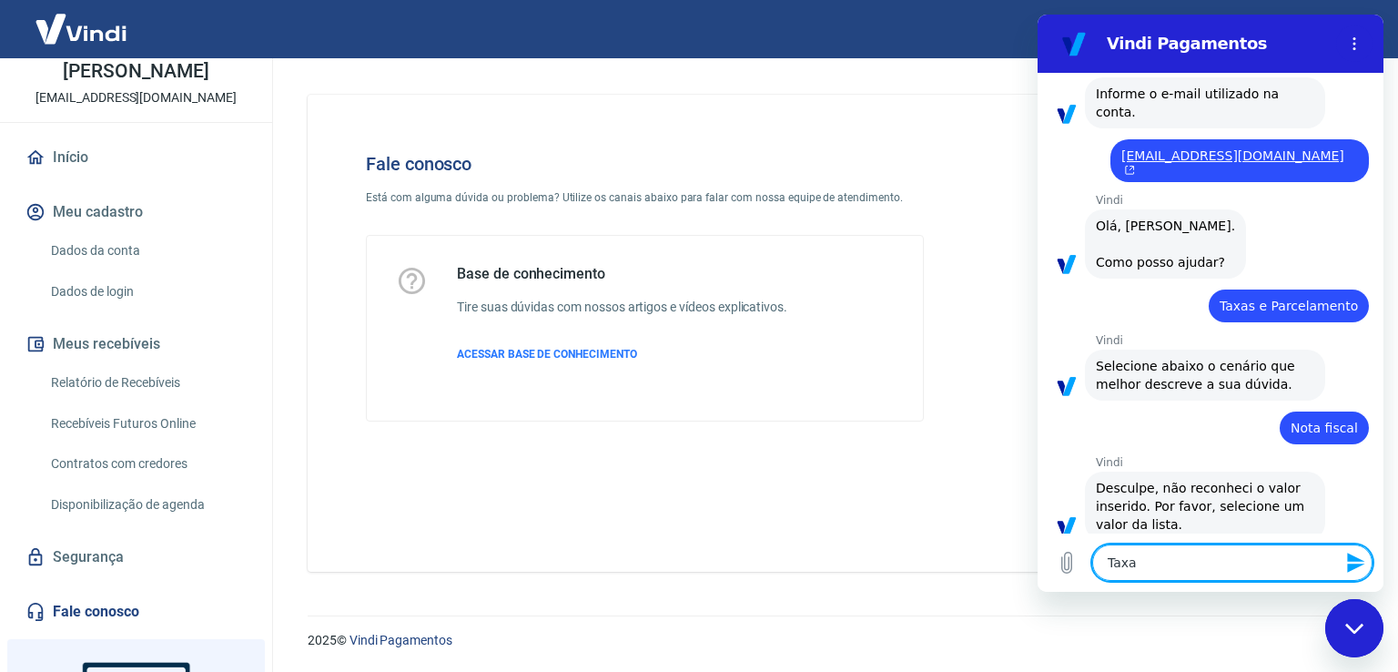
type textarea "x"
type textarea "Taxas"
type textarea "x"
type textarea "Taxas e"
type textarea "x"
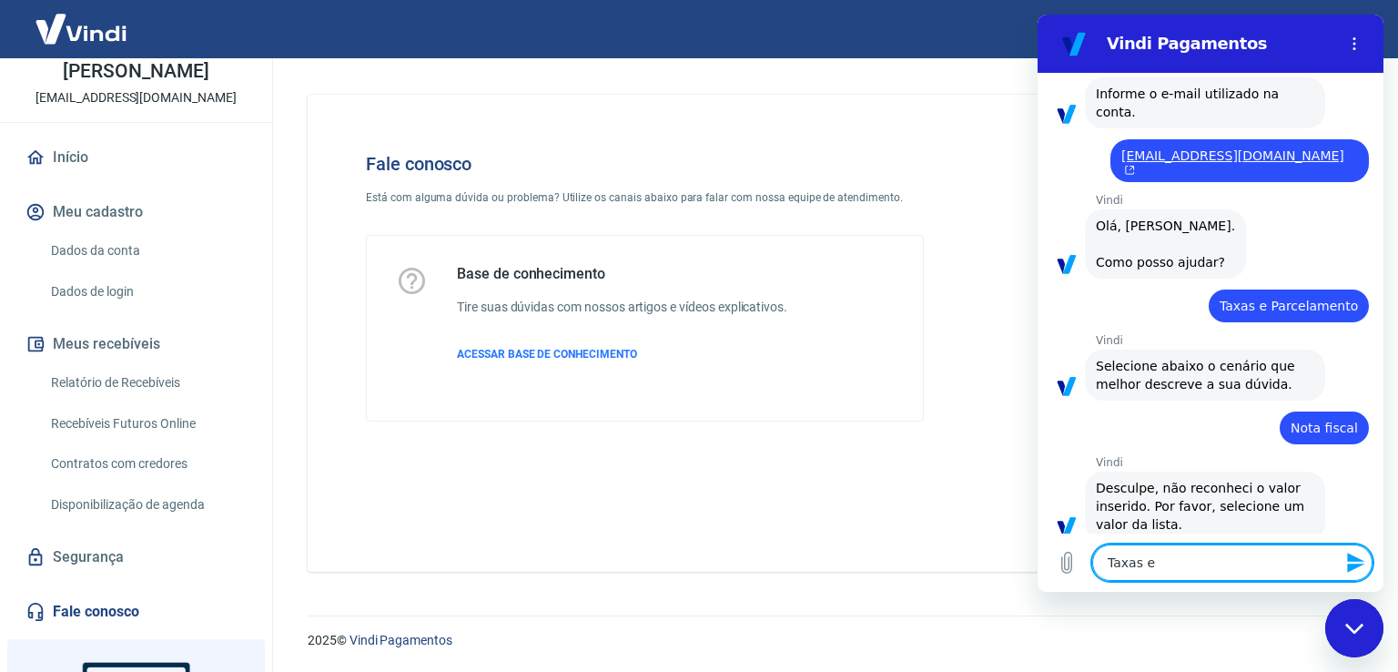
type textarea "Taxas e"
type textarea "x"
type textarea "Taxas e P"
type textarea "x"
type textarea "Taxas e Pa"
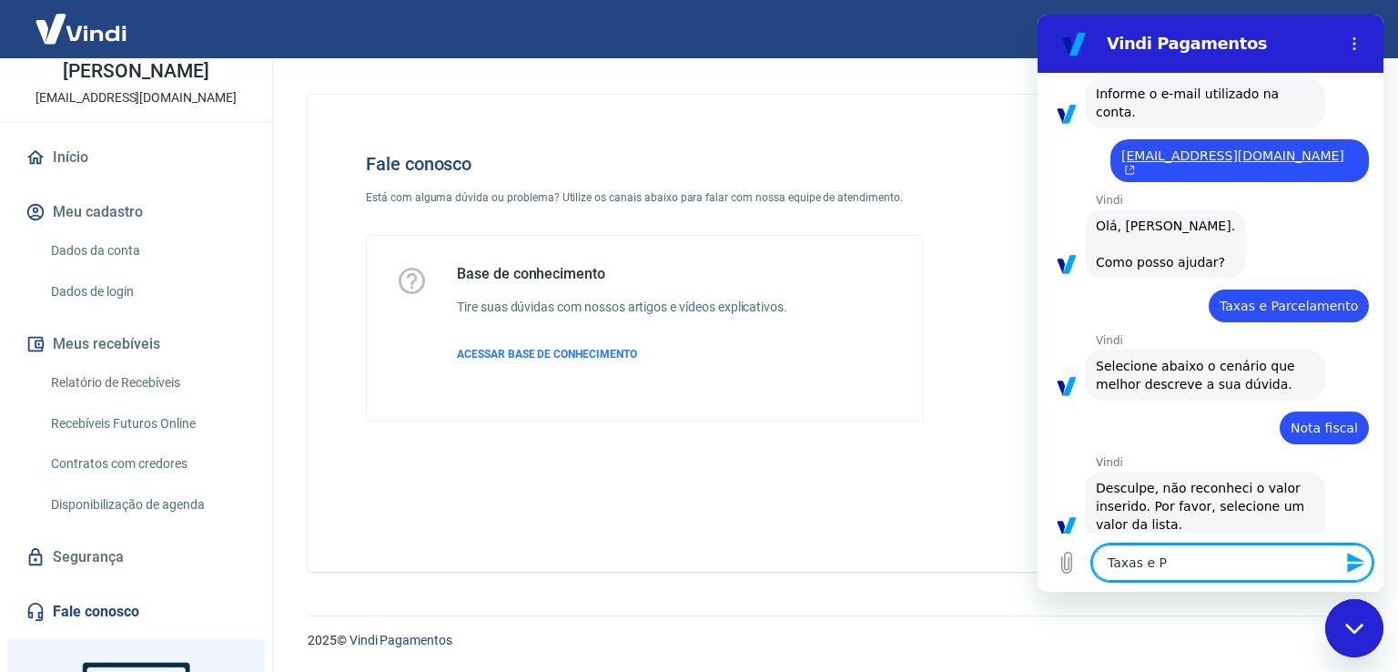
type textarea "x"
type textarea "Taxas e Par"
type textarea "x"
type textarea "Taxas e Parc"
type textarea "x"
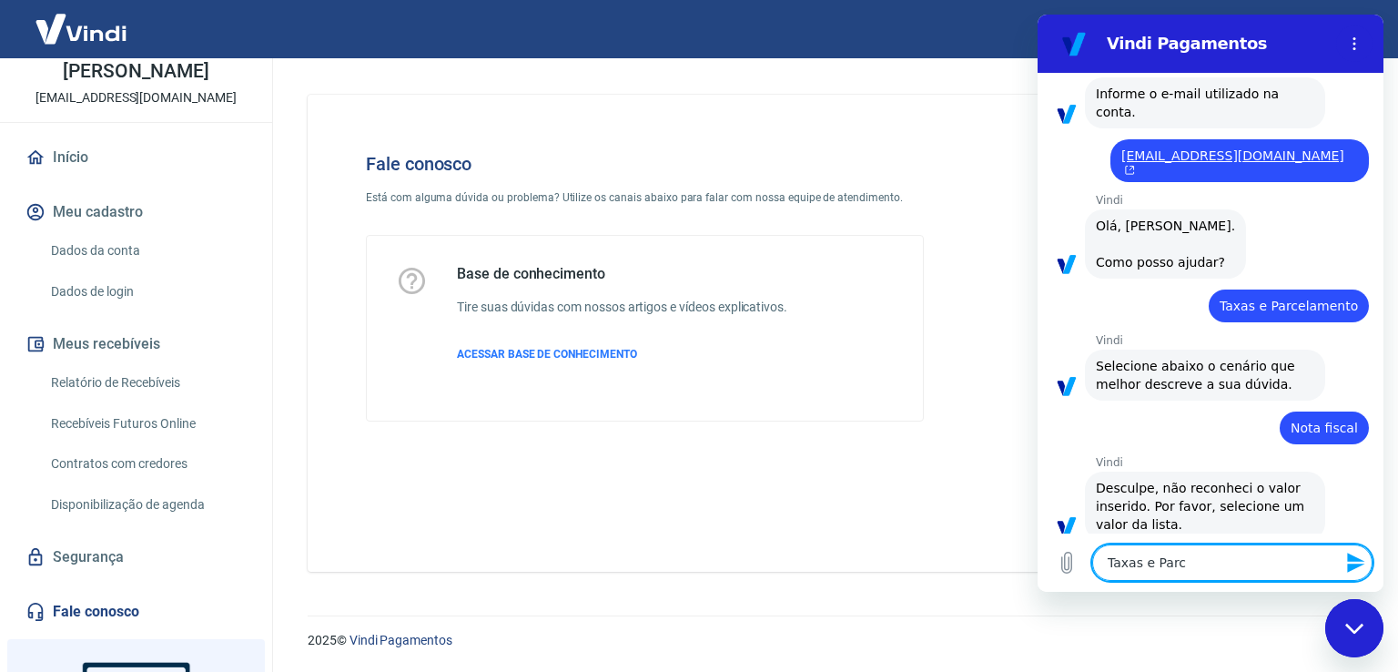
type textarea "Taxas e Parce"
type textarea "x"
type textarea "Taxas e Parcel"
type textarea "x"
type textarea "Taxas e Parcela"
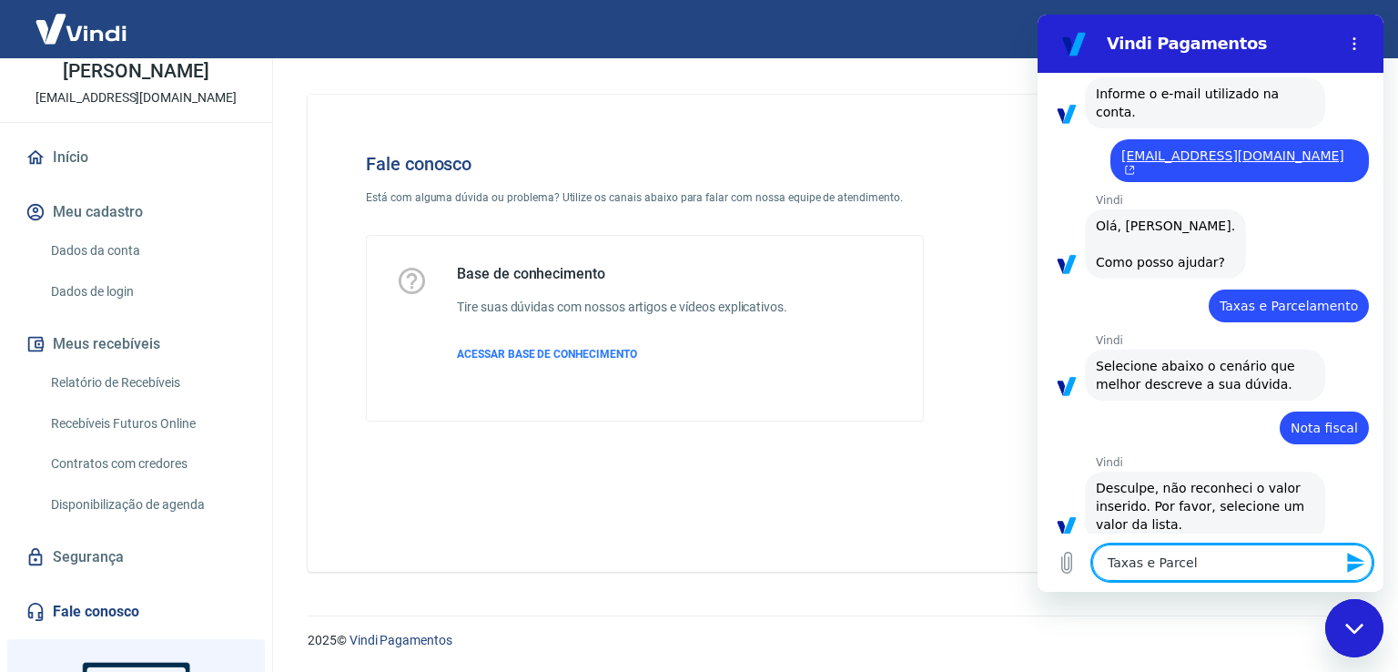
type textarea "x"
type textarea "Taxas e Parcelam"
type textarea "x"
type textarea "Taxas e Parcelame"
type textarea "x"
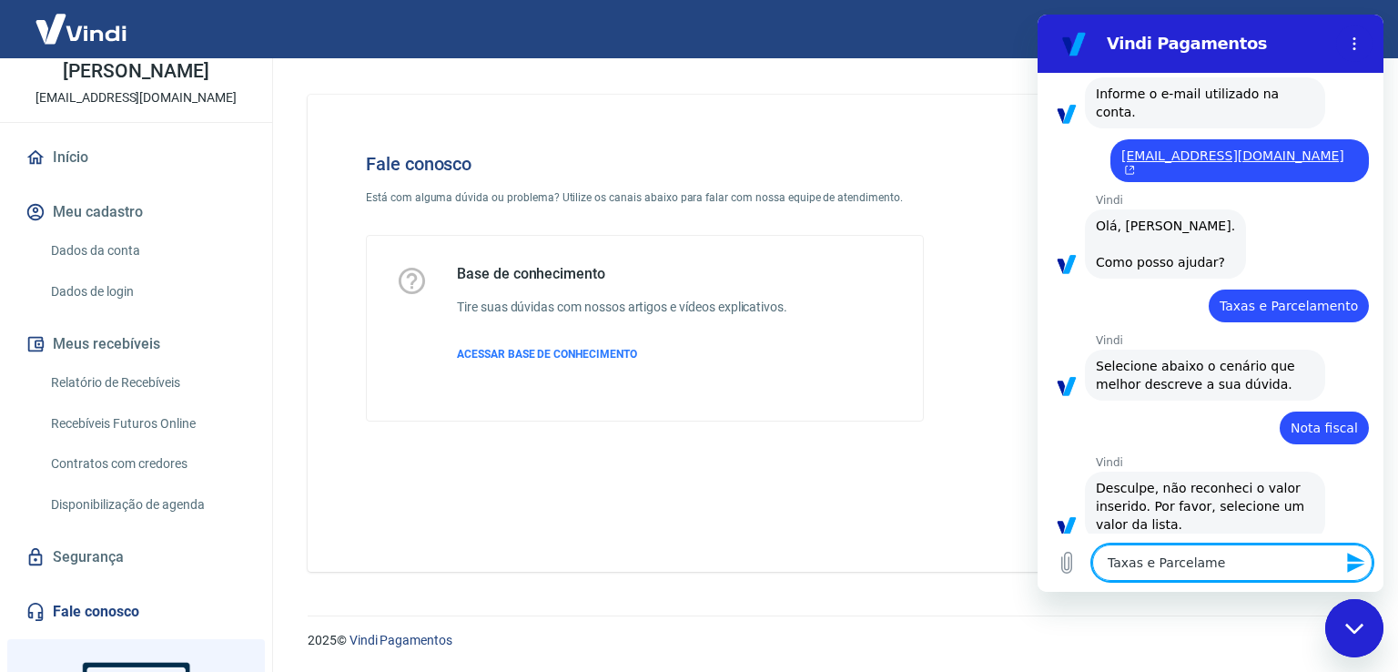
type textarea "Taxas e Parcelamen"
type textarea "x"
type textarea "Taxas e Parcelament"
type textarea "x"
type textarea "Taxas e Parcelamento"
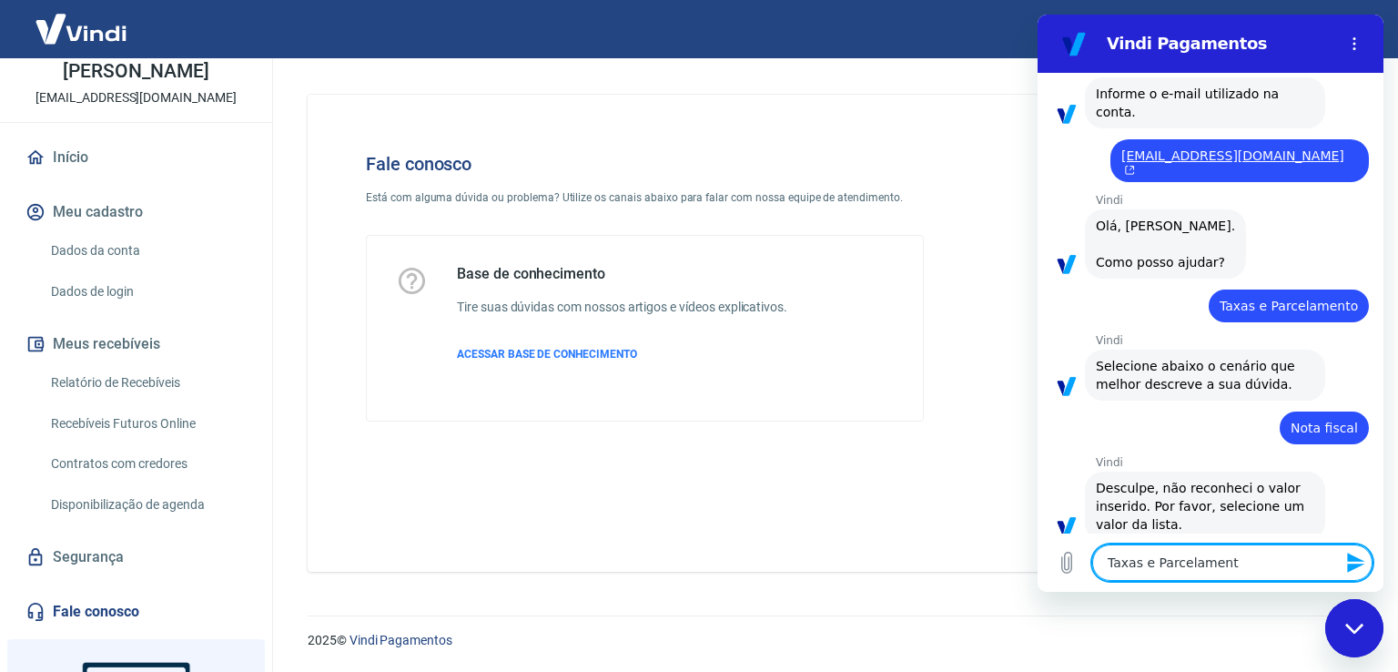
type textarea "x"
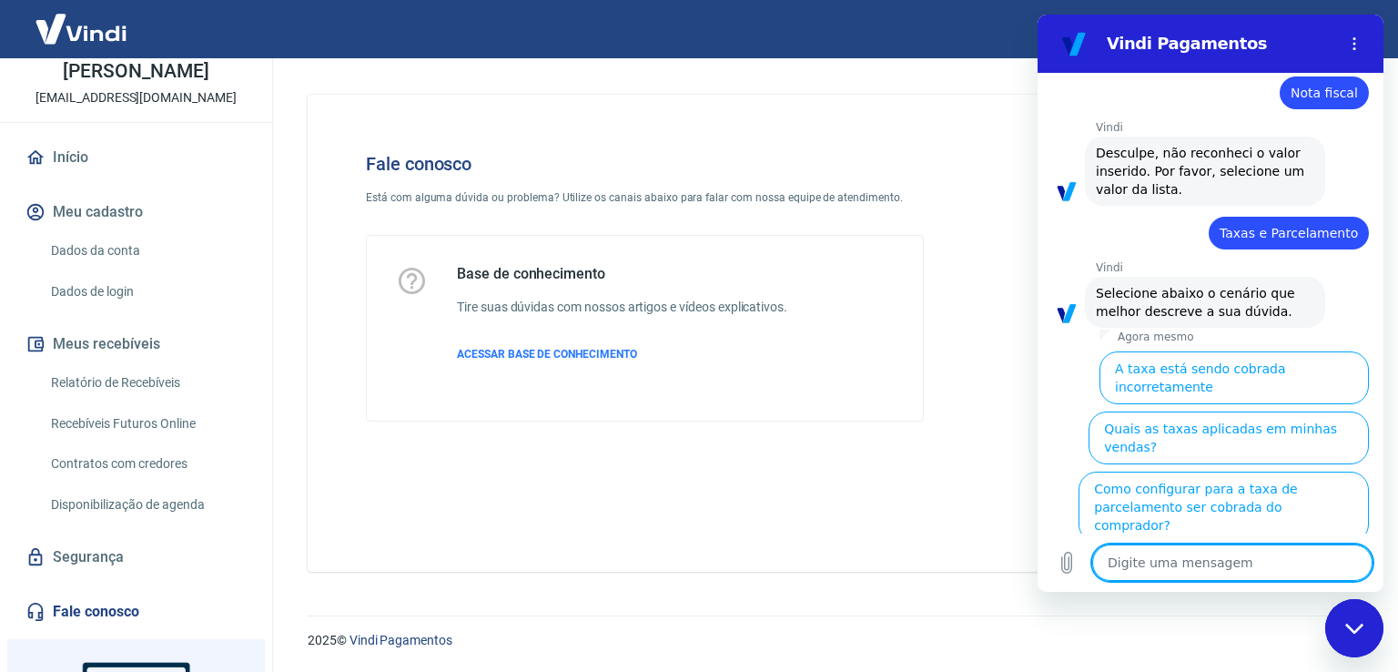
scroll to position [683, 0]
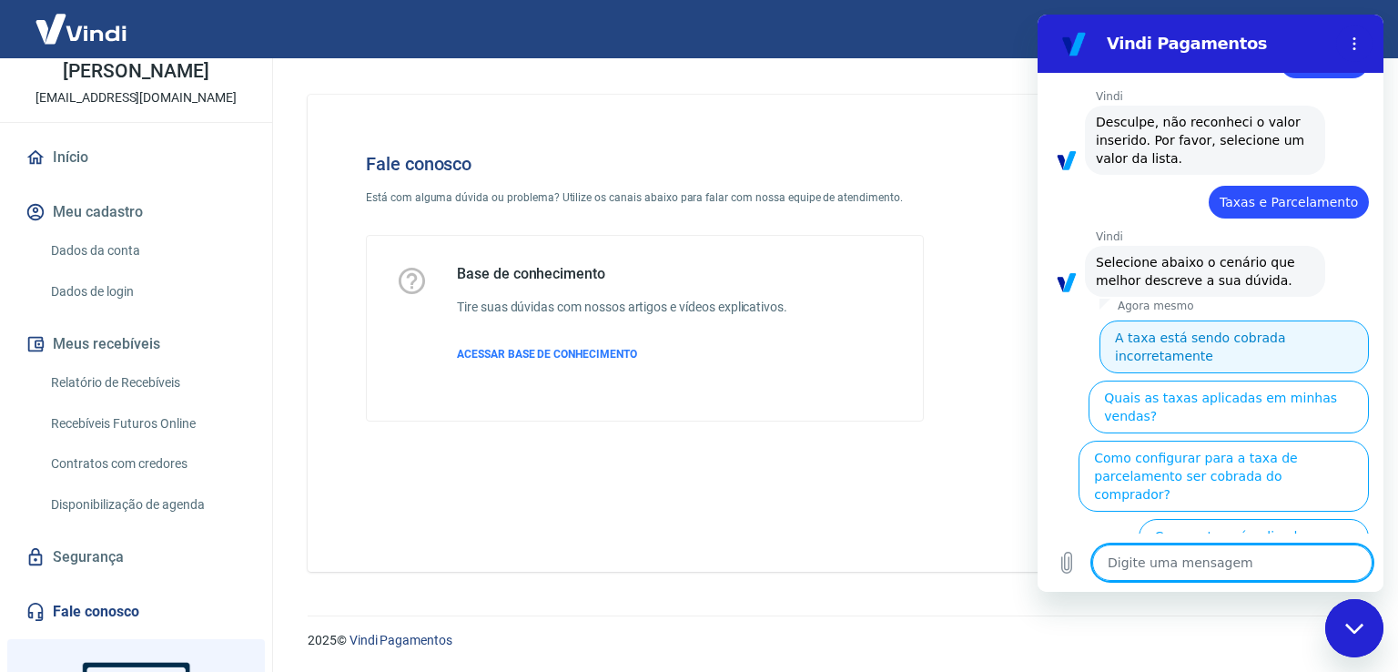
click at [1325, 320] on button "A taxa está sendo cobrada incorretamente" at bounding box center [1233, 346] width 269 height 53
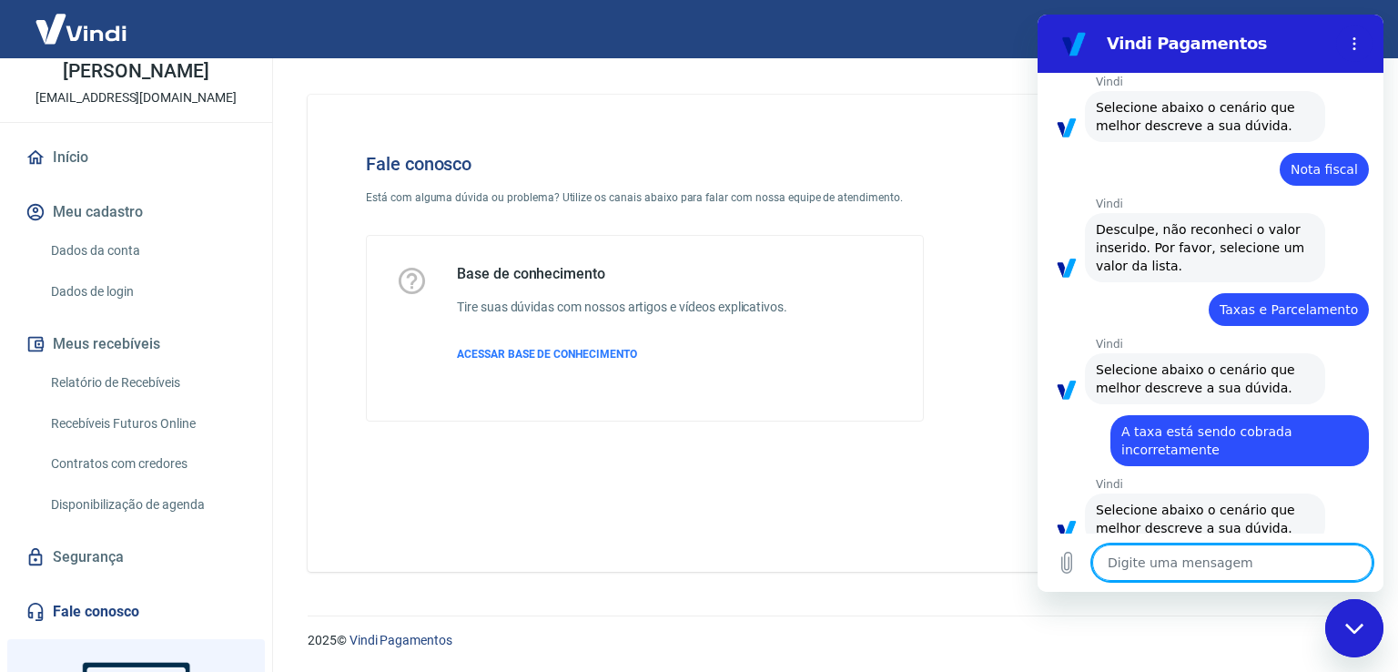
scroll to position [662, 0]
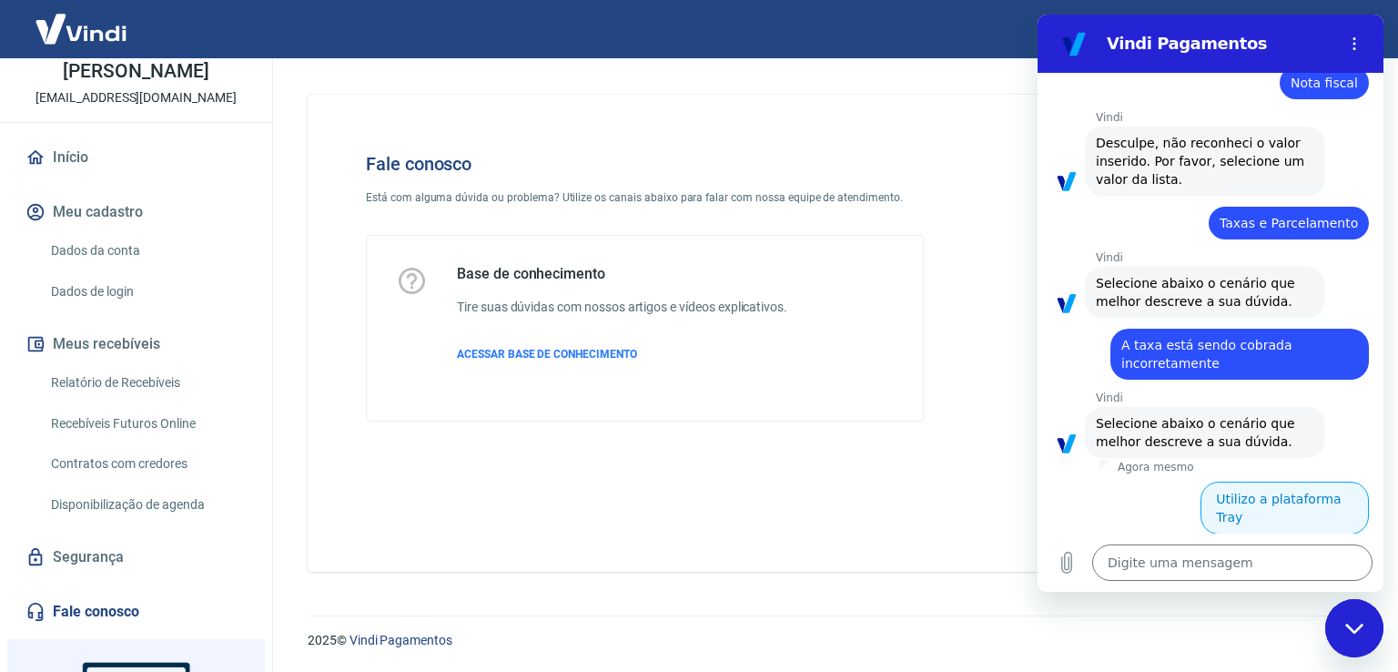
click at [1295, 481] on button "Utilizo a plataforma Tray" at bounding box center [1284, 507] width 168 height 53
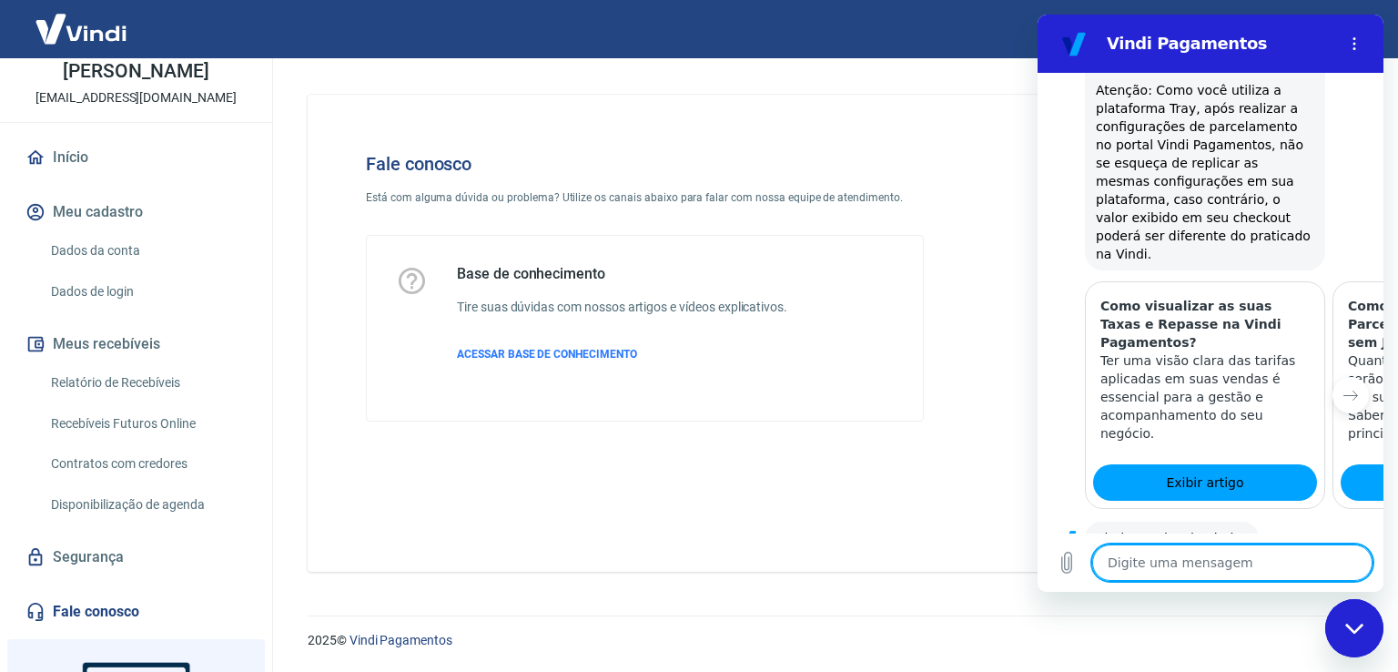
scroll to position [1845, 0]
click at [1261, 578] on button "Sim" at bounding box center [1279, 595] width 53 height 35
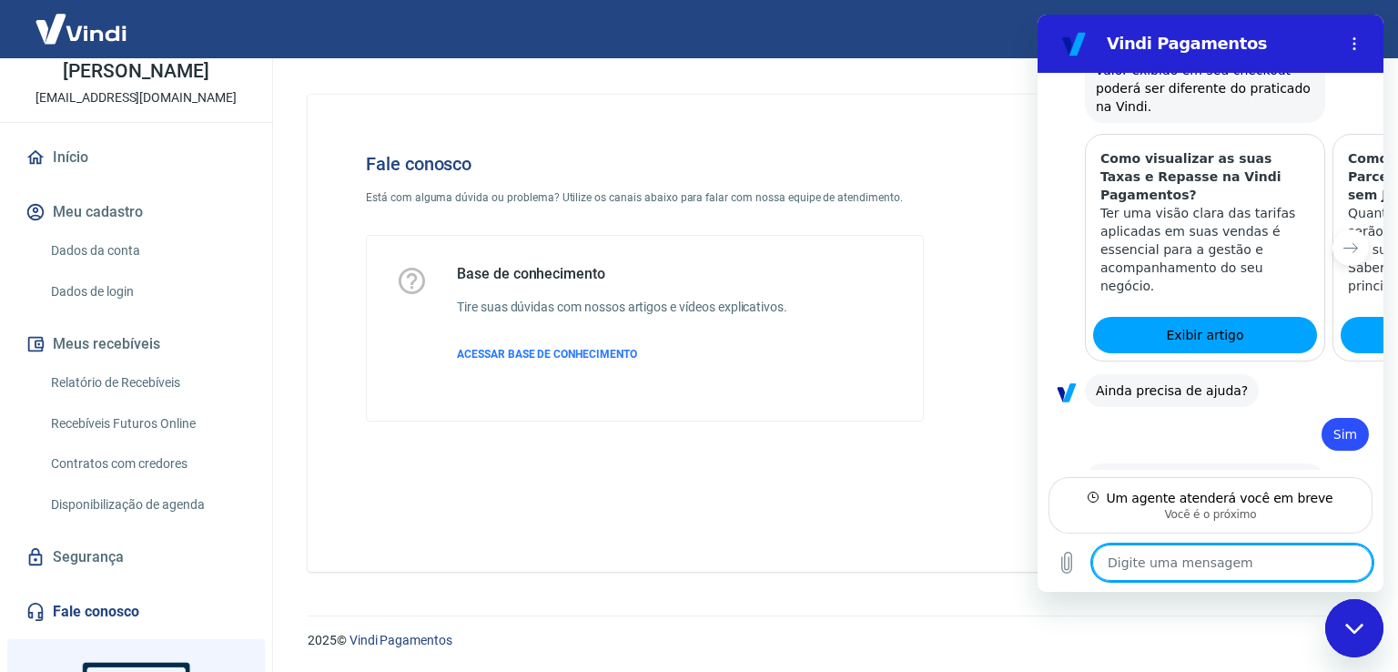
scroll to position [1974, 0]
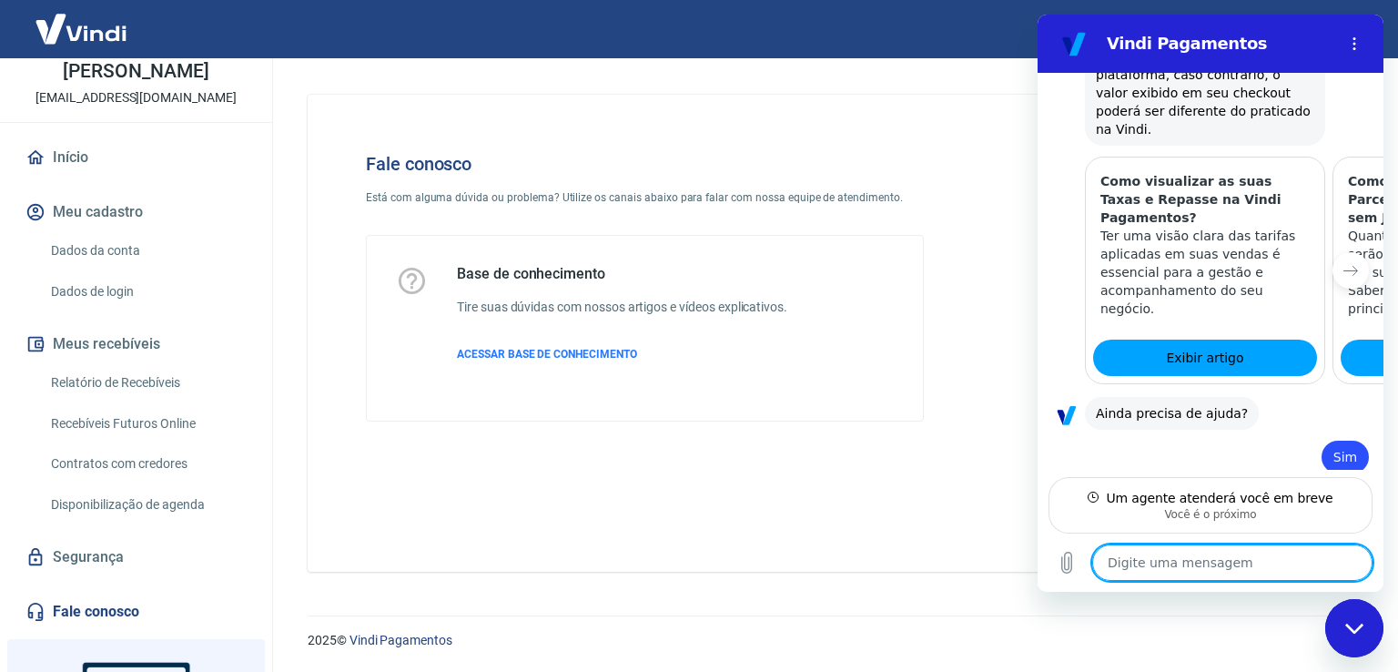
type textarea "x"
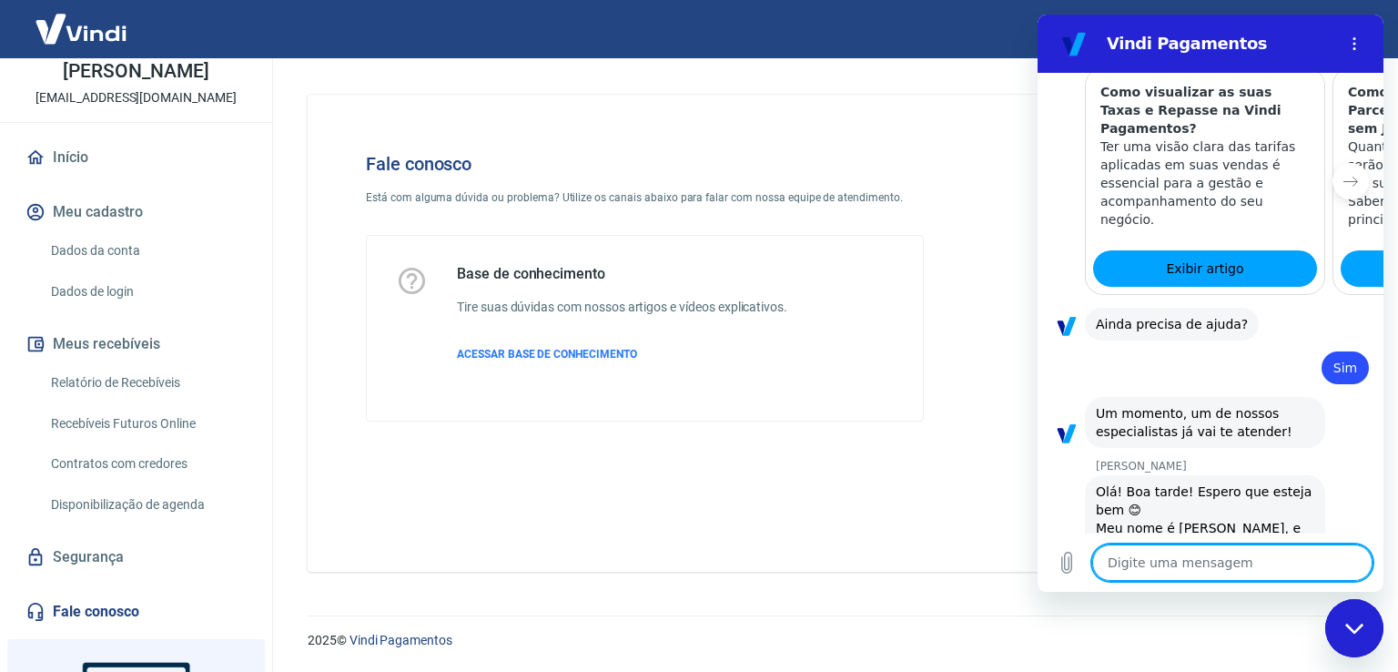
scroll to position [2063, 0]
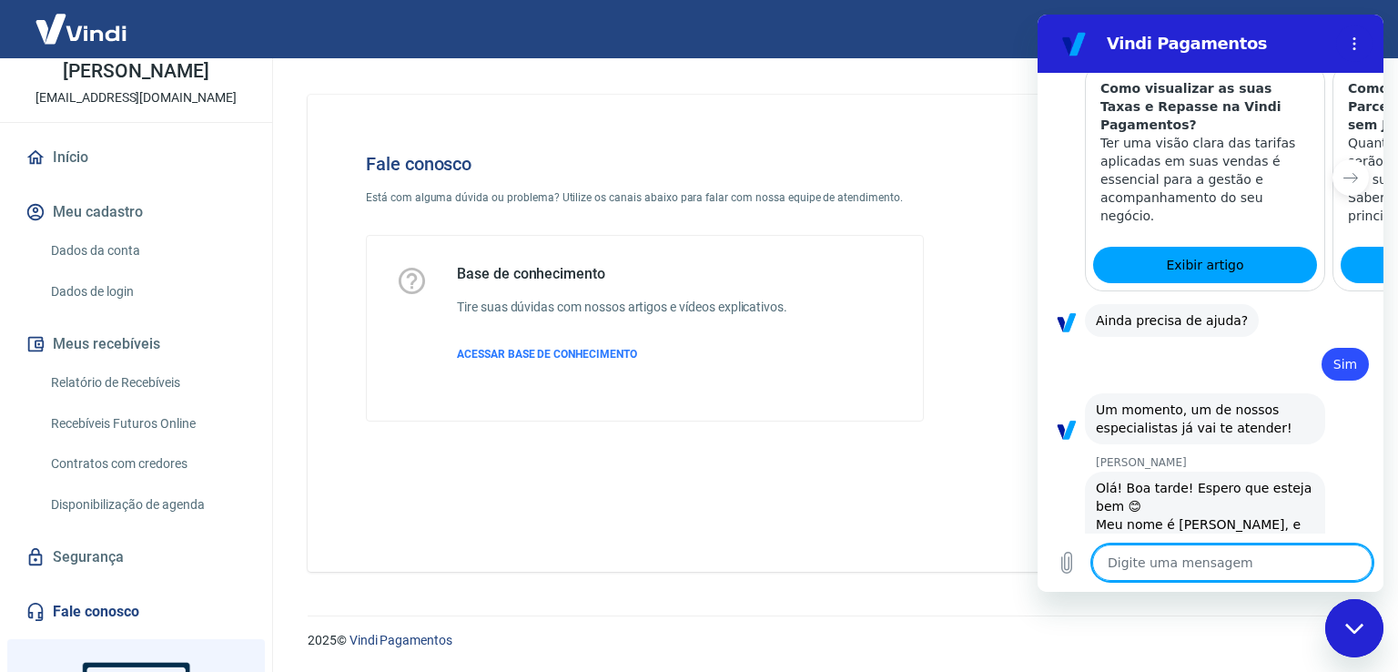
type textarea "T"
type textarea "x"
type textarea "Th"
type textarea "x"
type textarea "Thi"
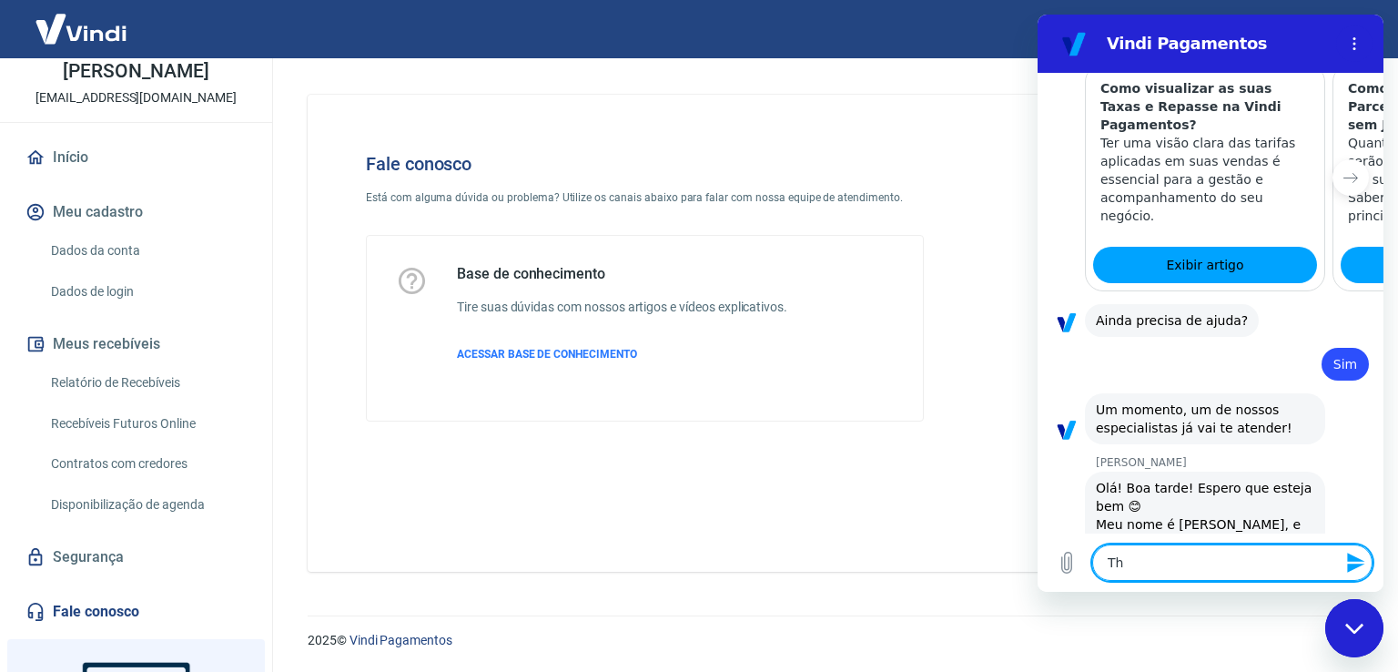
type textarea "x"
type textarea "Thia"
type textarea "x"
type textarea "Thiag"
type textarea "x"
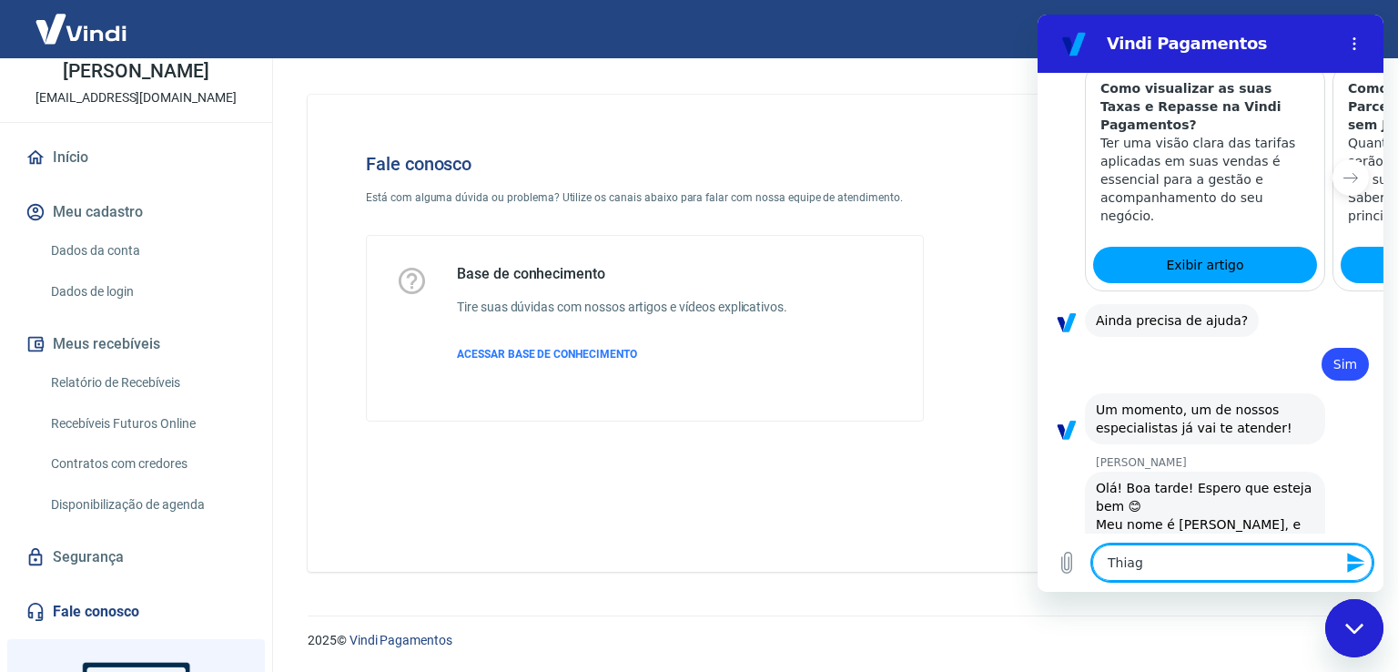
type textarea "Thiago"
type textarea "x"
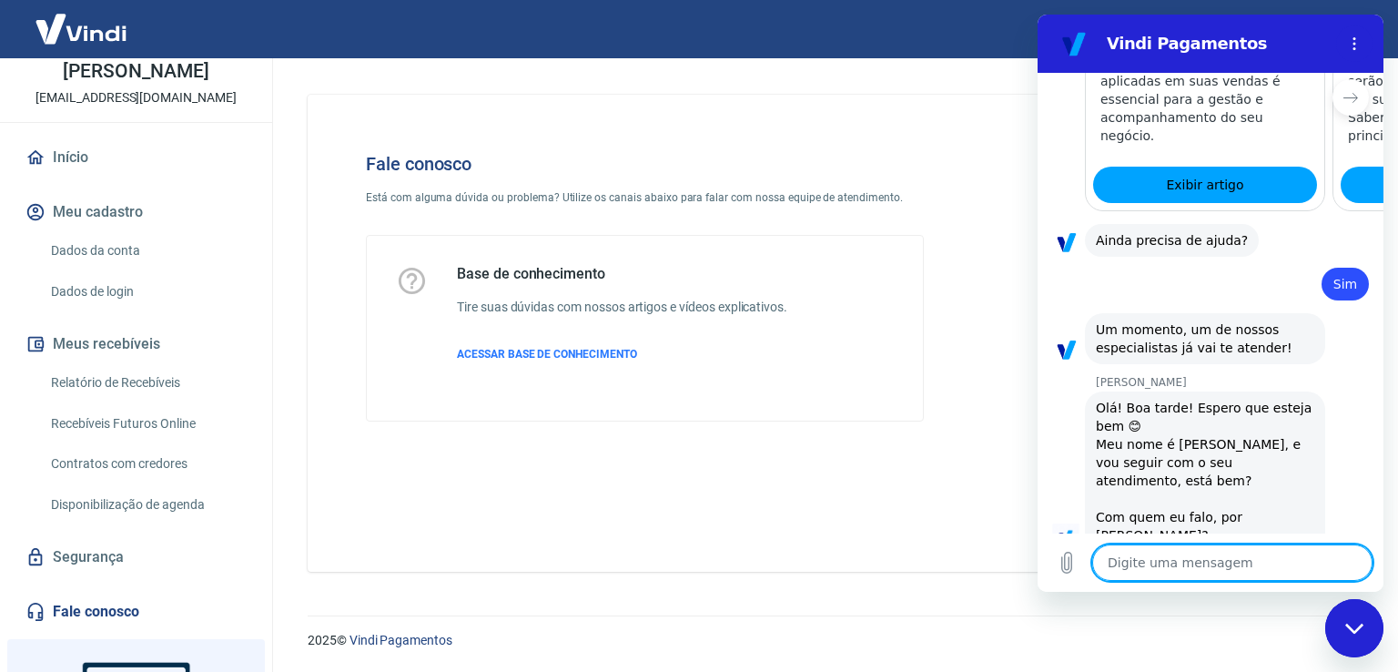
scroll to position [2140, 0]
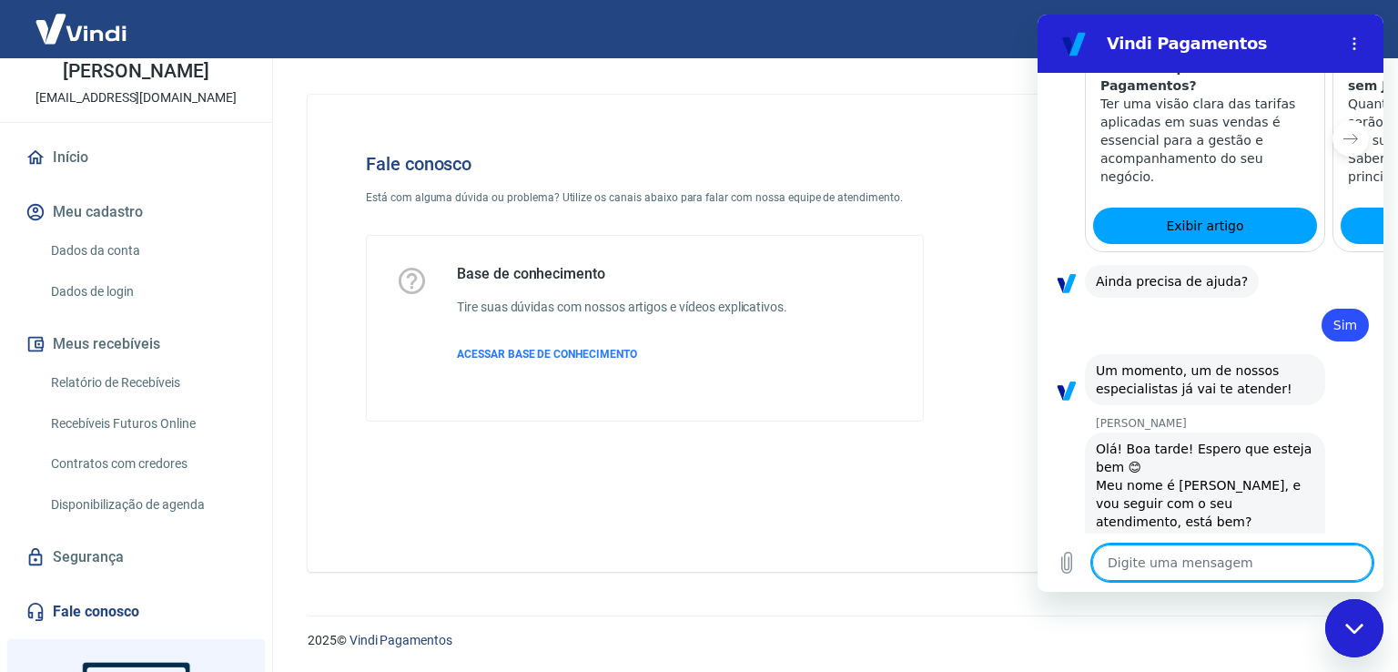
type textarea "x"
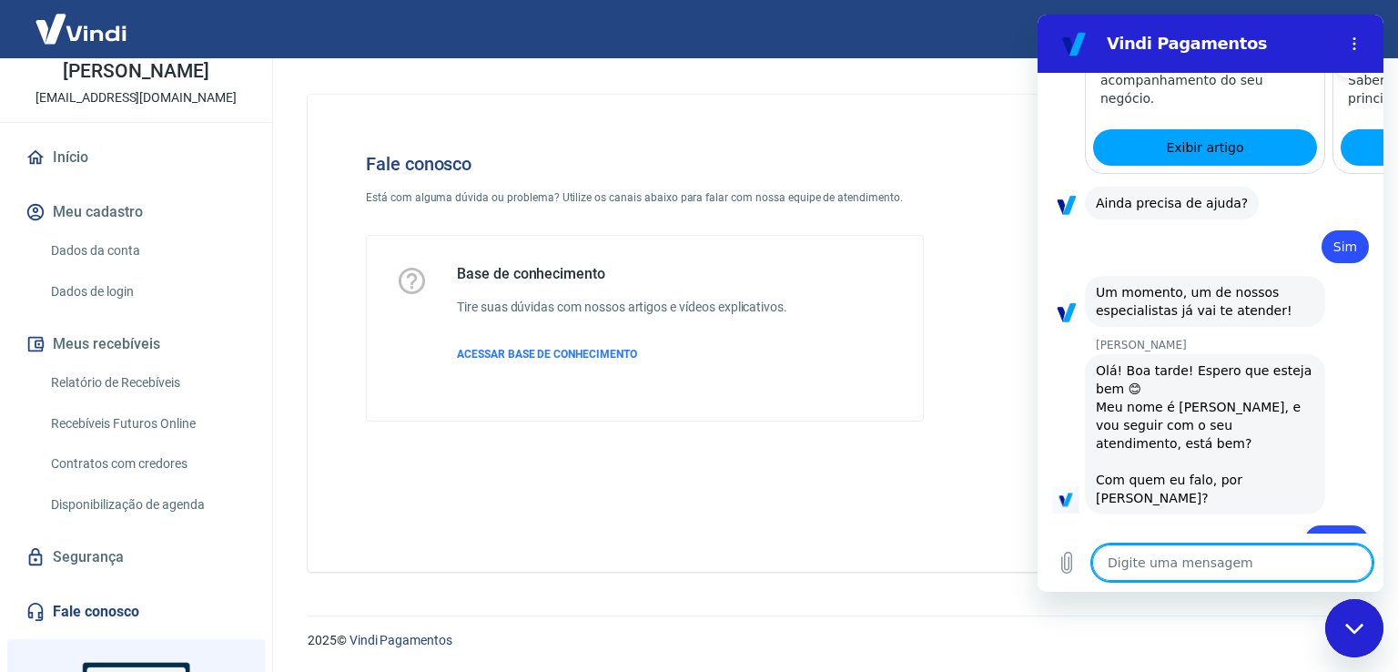
scroll to position [2184, 0]
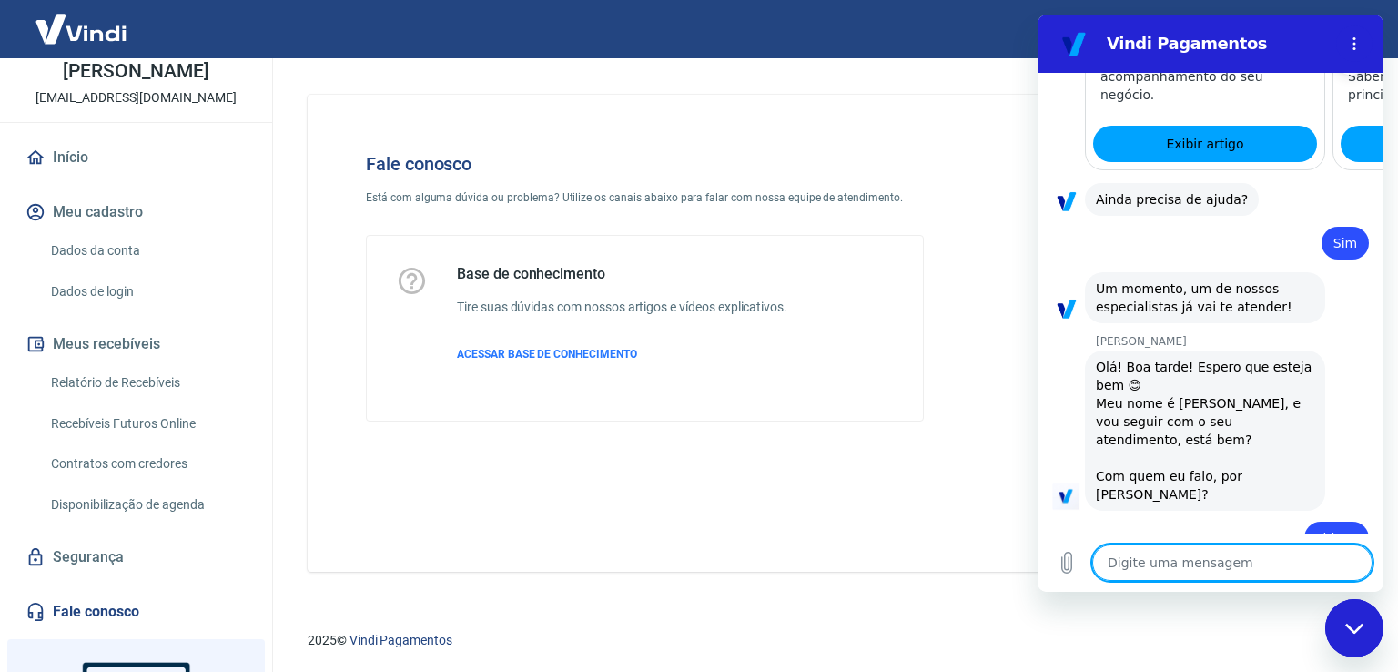
type textarea "P"
type textarea "x"
type textarea "Pr"
type textarea "x"
type textarea "Pre"
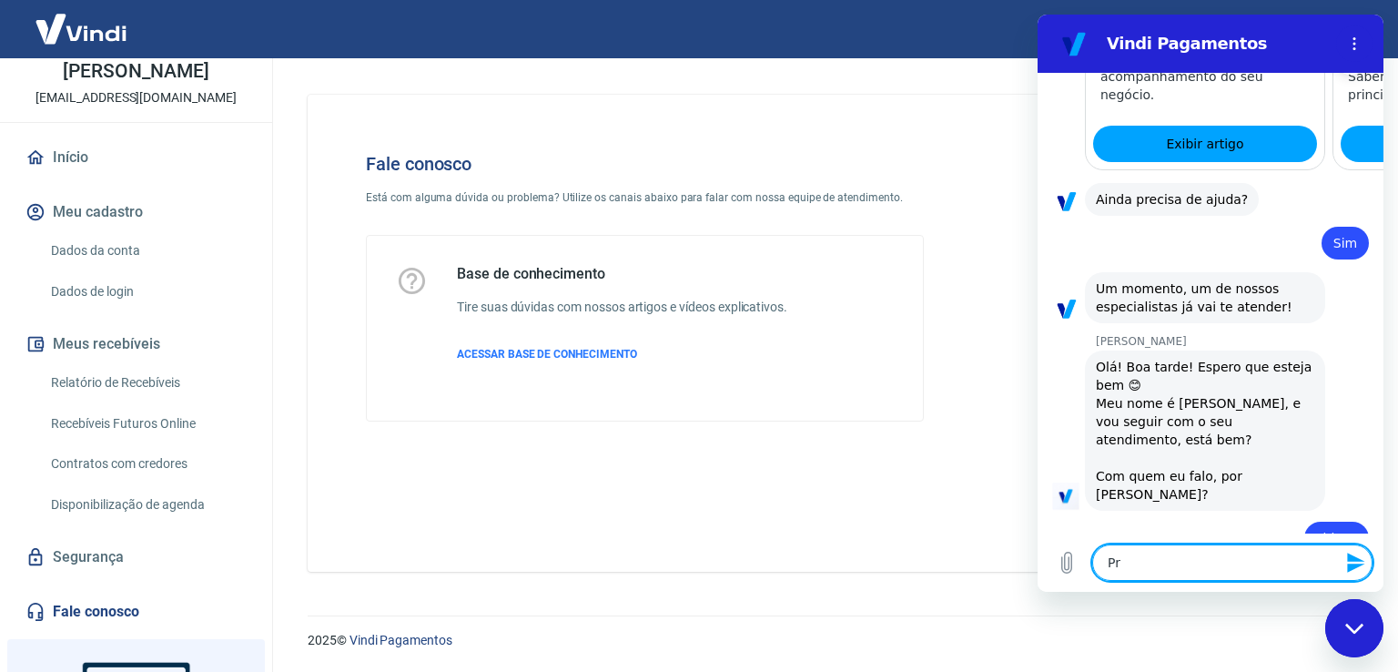
type textarea "x"
type textarea "Prec"
type textarea "x"
type textarea "Preci"
type textarea "x"
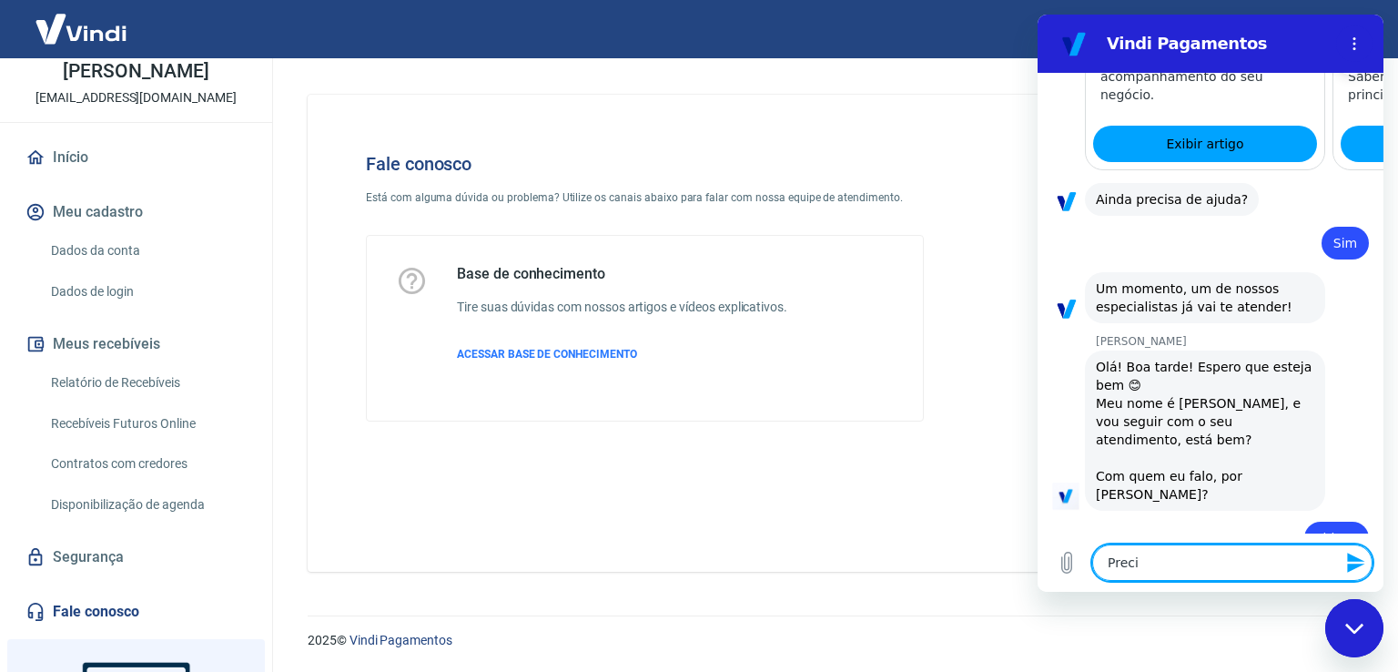
type textarea "Precis"
type textarea "x"
type textarea "Preciso"
type textarea "x"
type textarea "Preciso"
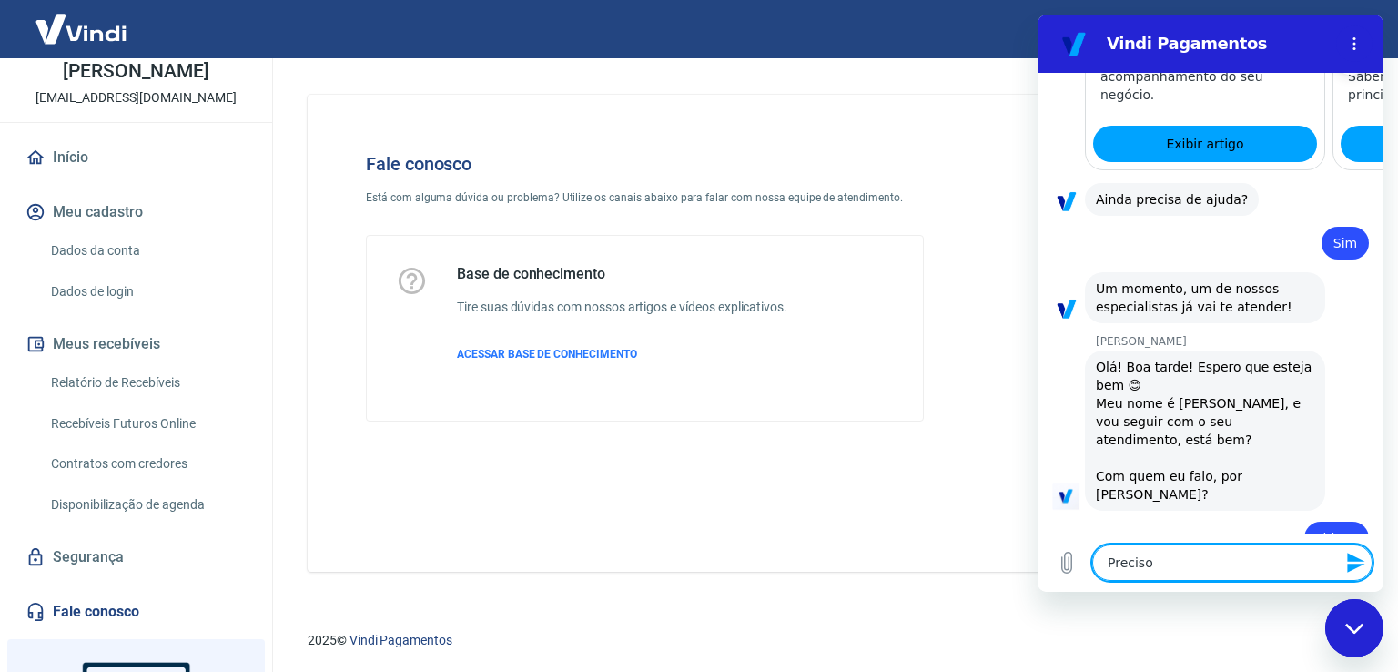
type textarea "x"
type textarea "Preciso d"
type textarea "x"
type textarea "Preciso da"
type textarea "x"
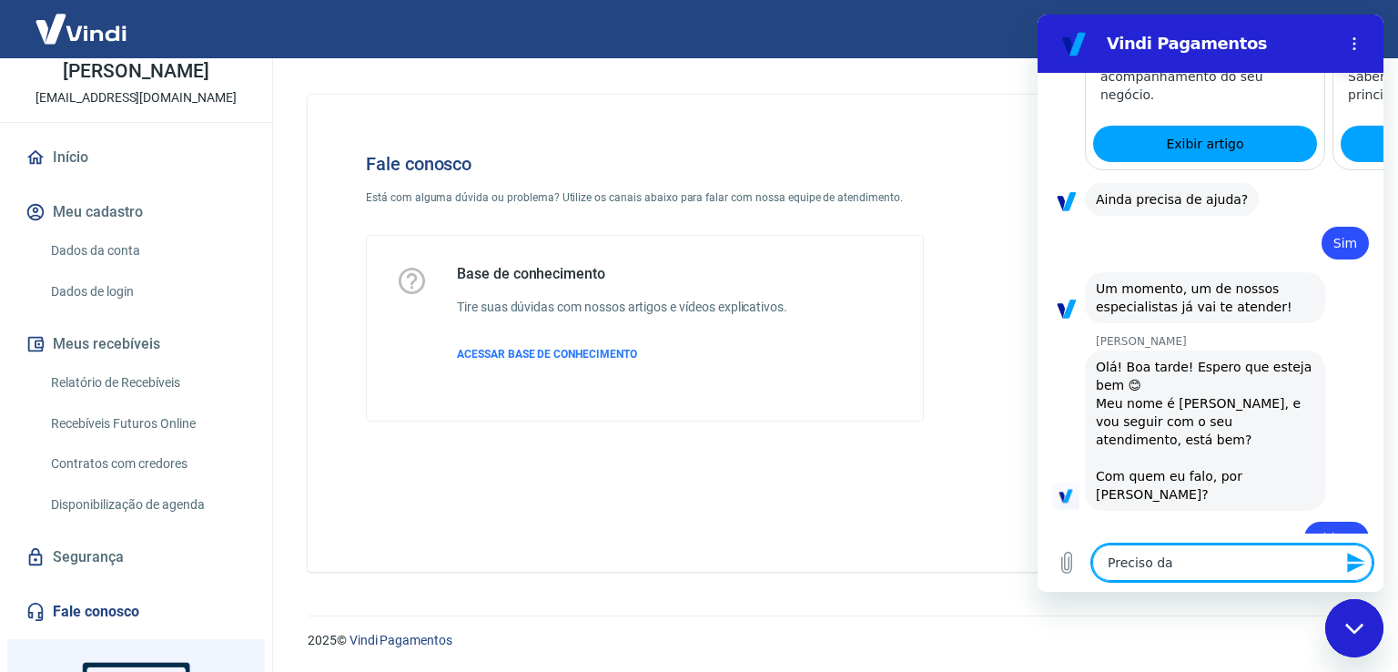
type textarea "Preciso das"
type textarea "x"
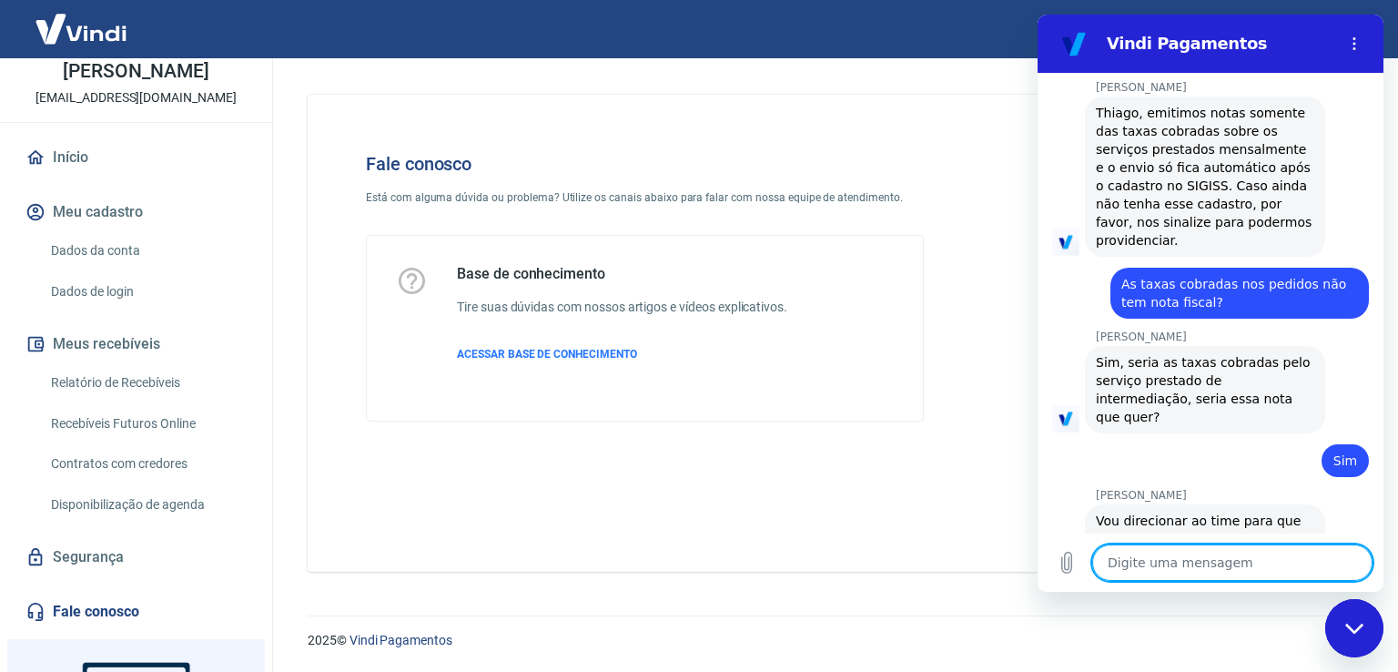
scroll to position [2812, 0]
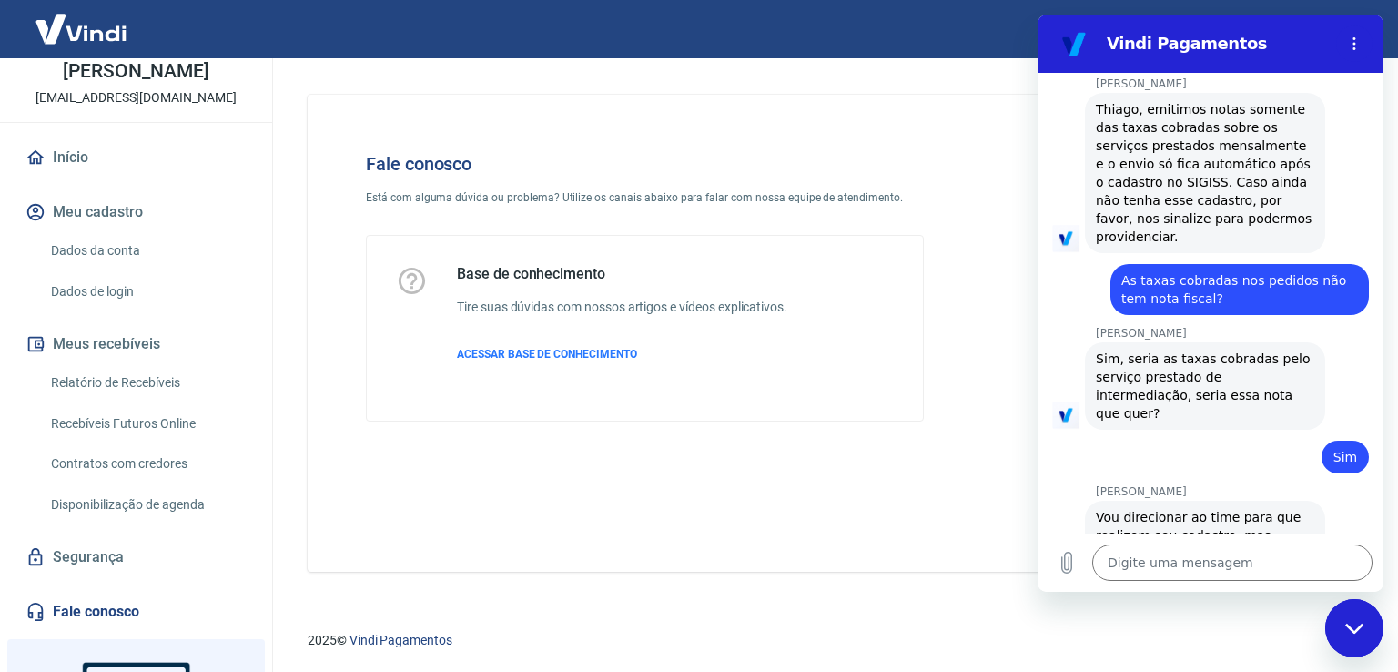
click at [1257, 34] on h2 "Vindi Pagamentos" at bounding box center [1217, 44] width 222 height 22
click at [1210, 42] on h2 "Vindi Pagamentos" at bounding box center [1217, 44] width 222 height 22
